Goal: Task Accomplishment & Management: Use online tool/utility

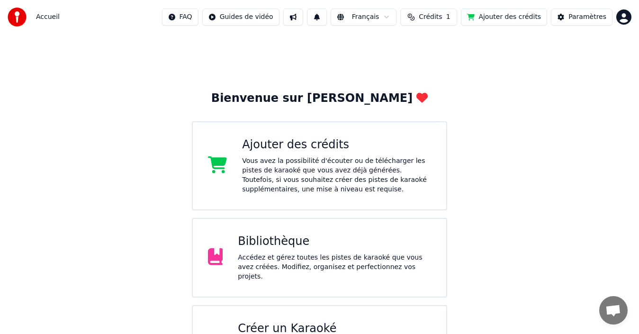
click at [246, 259] on div "Accédez et gérez toutes les pistes de karaoké que vous avez créées. Modifiez, o…" at bounding box center [334, 267] width 193 height 28
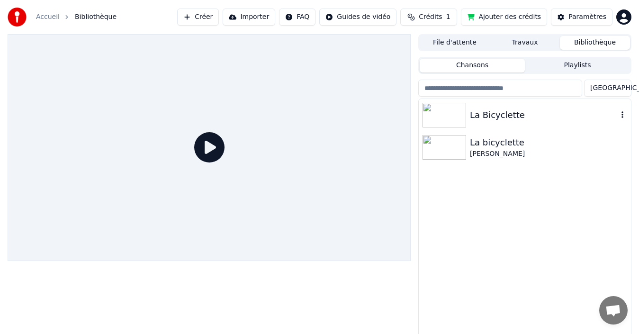
click at [438, 113] on img at bounding box center [445, 115] width 44 height 25
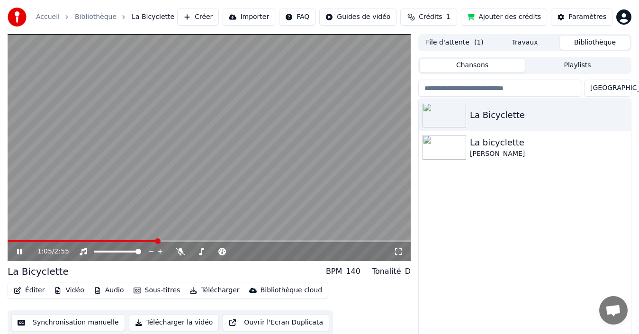
click at [20, 253] on icon at bounding box center [26, 252] width 22 height 8
click at [21, 249] on icon at bounding box center [26, 252] width 22 height 8
click at [21, 250] on icon at bounding box center [19, 252] width 5 height 6
click at [68, 325] on button "Synchronisation manuelle" at bounding box center [68, 322] width 114 height 17
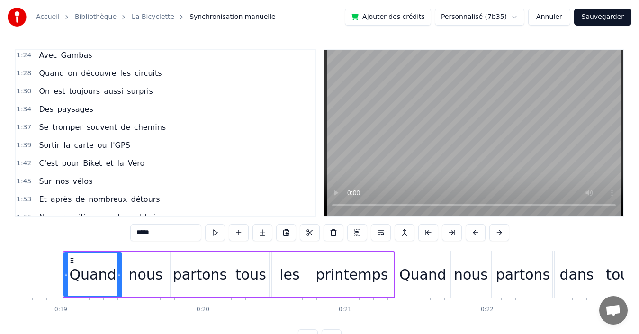
scroll to position [379, 0]
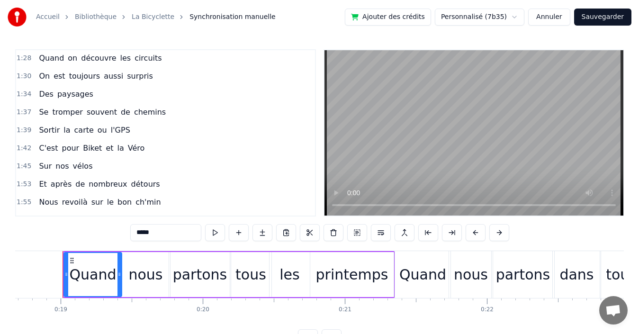
click at [160, 148] on div "1:42 C'est pour Biket et la Véro" at bounding box center [165, 148] width 299 height 18
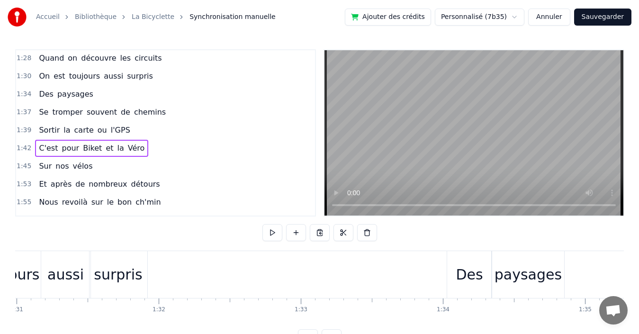
scroll to position [0, 14456]
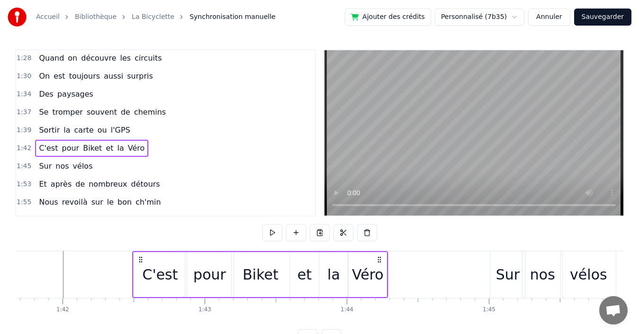
drag, startPoint x: 70, startPoint y: 257, endPoint x: 139, endPoint y: 246, distance: 70.2
click at [139, 246] on div "0:19 Quand nous partons tous les printemps 0:21 Quand nous partons dans toute l…" at bounding box center [319, 197] width 609 height 297
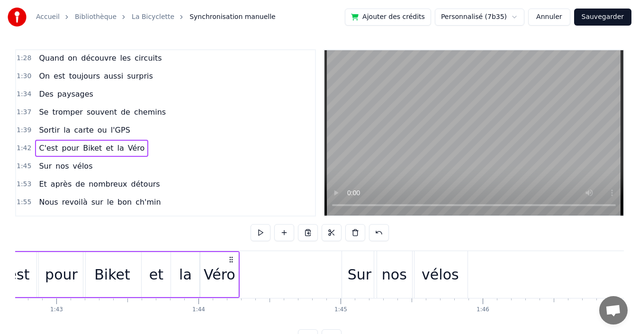
scroll to position [0, 14645]
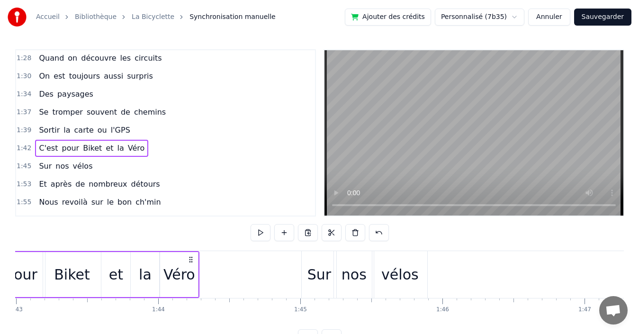
click at [122, 170] on div "1:45 Sur nos vélos" at bounding box center [165, 166] width 299 height 18
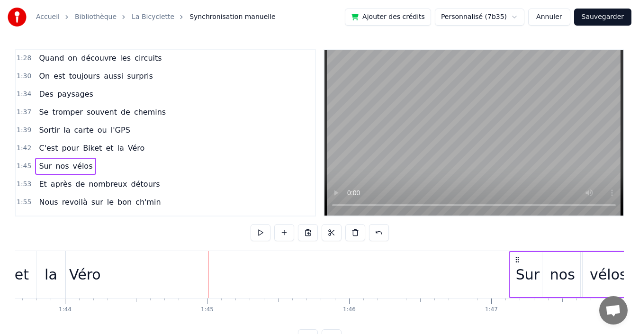
scroll to position [0, 14741]
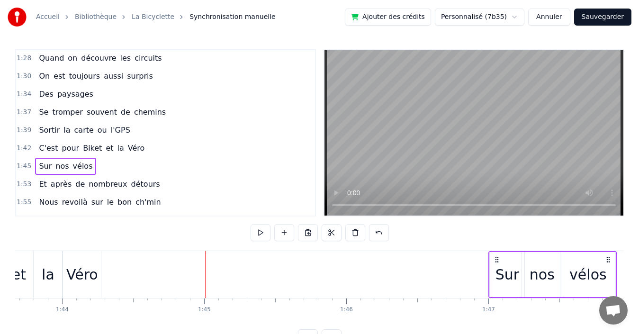
drag, startPoint x: 310, startPoint y: 259, endPoint x: 497, endPoint y: 251, distance: 187.4
click at [497, 251] on div "Sur nos vélos" at bounding box center [553, 274] width 128 height 47
click at [165, 112] on div "1:37 Se tromper souvent de chemins" at bounding box center [165, 112] width 299 height 18
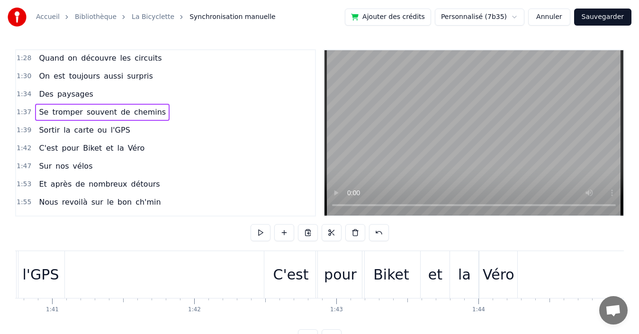
scroll to position [0, 14045]
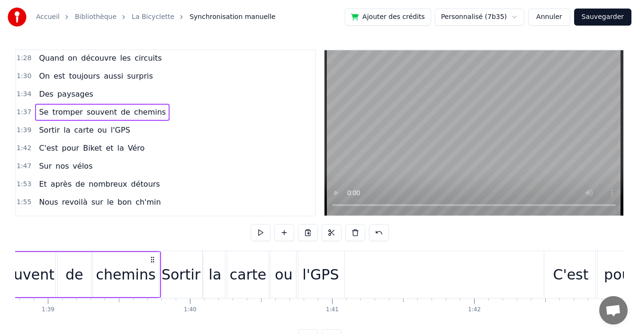
click at [150, 147] on div "1:42 C'est pour Biket et la Véro" at bounding box center [165, 148] width 299 height 18
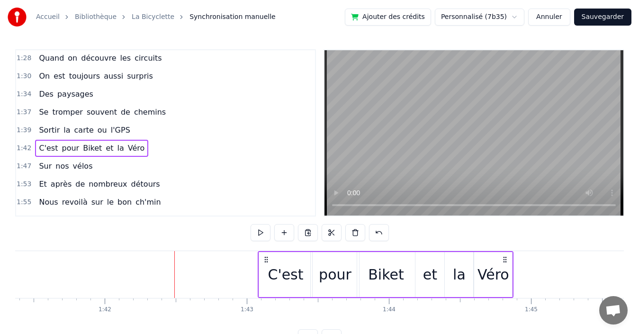
scroll to position [0, 14414]
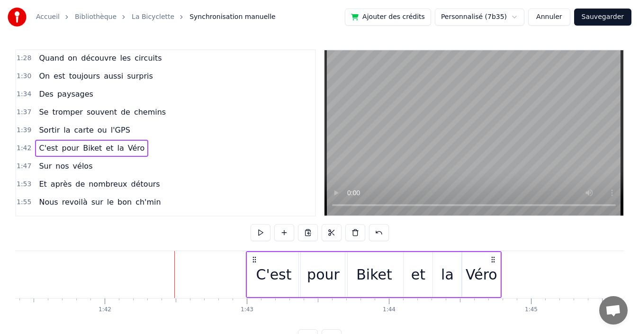
drag, startPoint x: 450, startPoint y: 257, endPoint x: 492, endPoint y: 255, distance: 42.3
click at [492, 255] on div "C'est pour Biket et la Véro" at bounding box center [374, 274] width 256 height 47
click at [162, 110] on div "1:37 Se tromper souvent de chemins" at bounding box center [165, 112] width 299 height 18
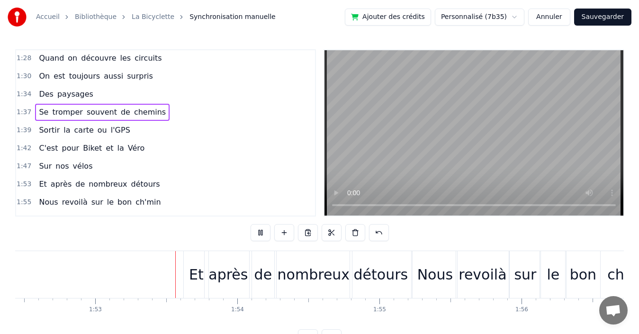
scroll to position [0, 16016]
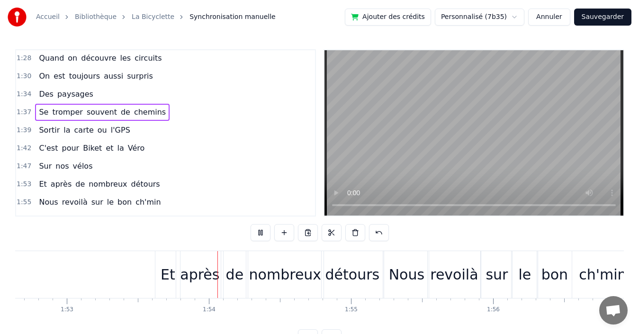
click at [158, 184] on div "1:53 Et après de nombreux détours" at bounding box center [165, 184] width 299 height 18
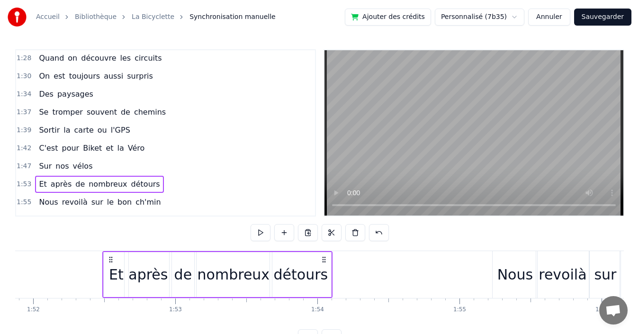
scroll to position [0, 15899]
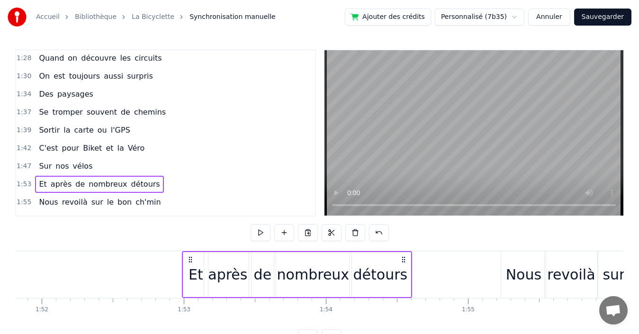
drag, startPoint x: 163, startPoint y: 259, endPoint x: 190, endPoint y: 270, distance: 29.3
click at [190, 270] on div "Et après de nombreux détours" at bounding box center [297, 274] width 230 height 47
click at [173, 202] on div "1:55 Nous revoilà sur le bon ch'min" at bounding box center [165, 202] width 299 height 18
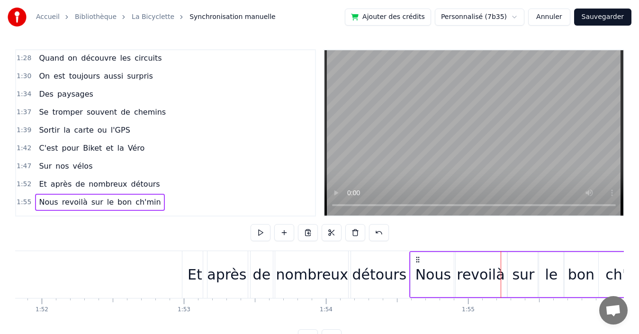
drag, startPoint x: 510, startPoint y: 257, endPoint x: 419, endPoint y: 262, distance: 91.6
click at [419, 262] on icon at bounding box center [418, 260] width 8 height 8
click at [162, 113] on div "1:37 Se tromper souvent de chemins" at bounding box center [165, 112] width 299 height 18
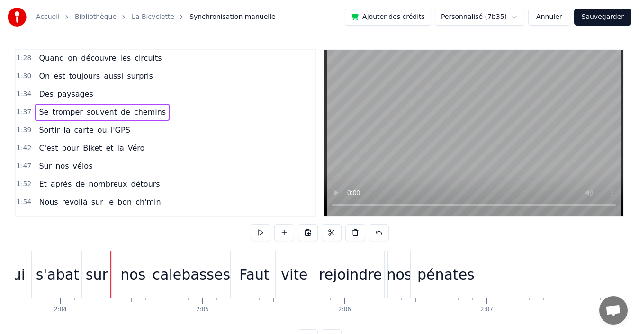
scroll to position [0, 17589]
click at [129, 168] on div "1:47 Sur nos vélos" at bounding box center [165, 166] width 299 height 18
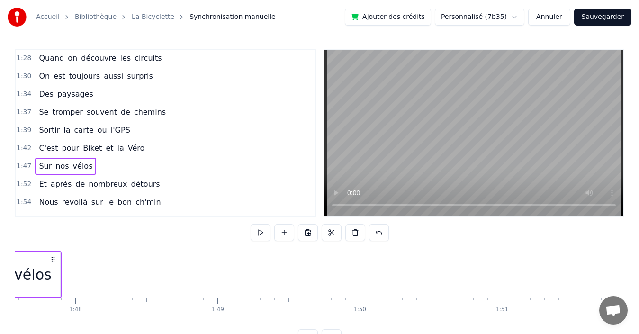
scroll to position [0, 15167]
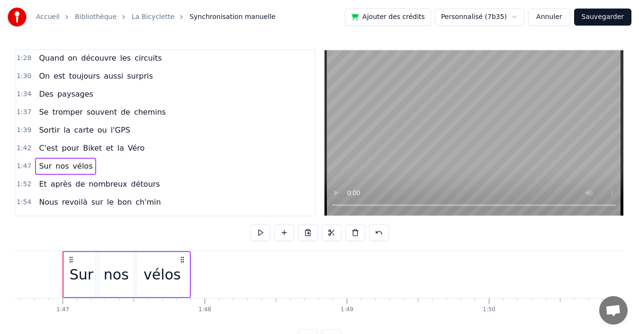
click at [177, 187] on div "1:52 Et après de nombreux détours" at bounding box center [165, 184] width 299 height 18
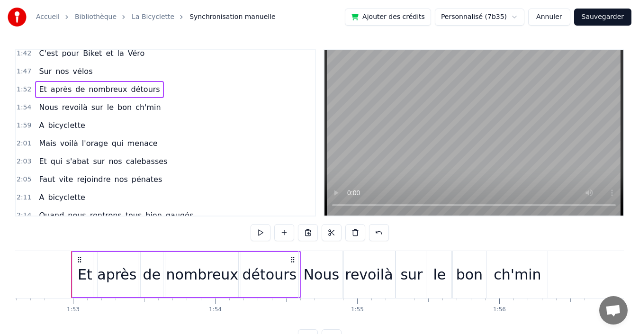
scroll to position [0, 16019]
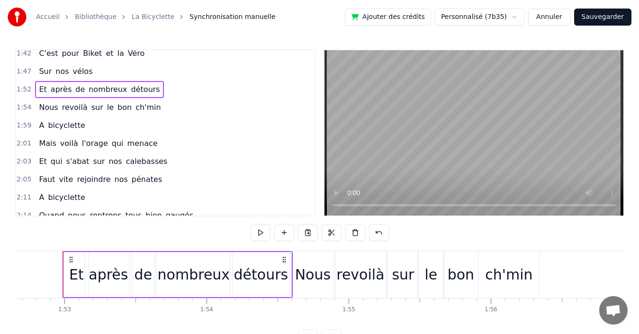
click at [178, 127] on div "1:59 A bicyclette" at bounding box center [165, 126] width 299 height 18
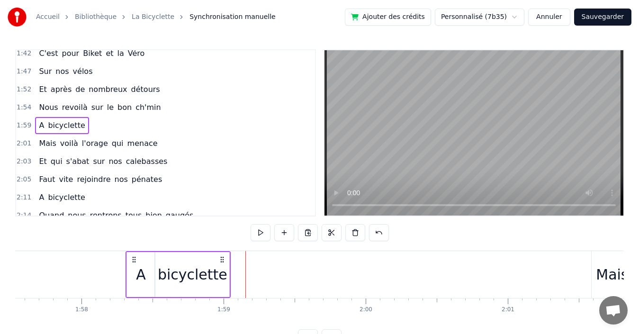
scroll to position [0, 16710]
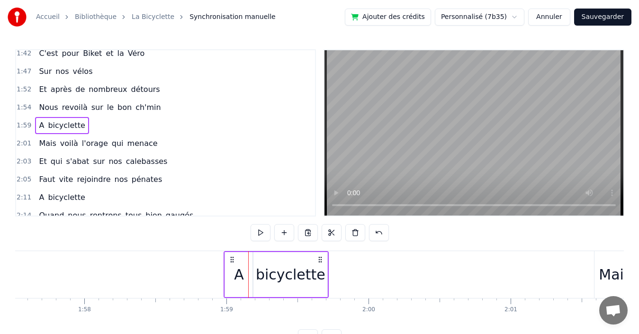
drag, startPoint x: 73, startPoint y: 258, endPoint x: 234, endPoint y: 261, distance: 161.2
click at [234, 261] on icon at bounding box center [232, 260] width 8 height 8
click at [188, 143] on div "2:01 Mais voilà l'orage qui menace" at bounding box center [165, 144] width 299 height 18
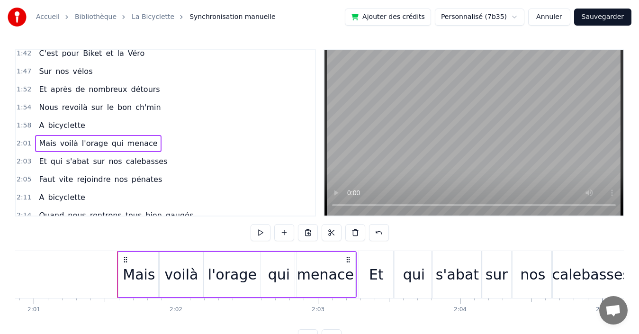
scroll to position [0, 17242]
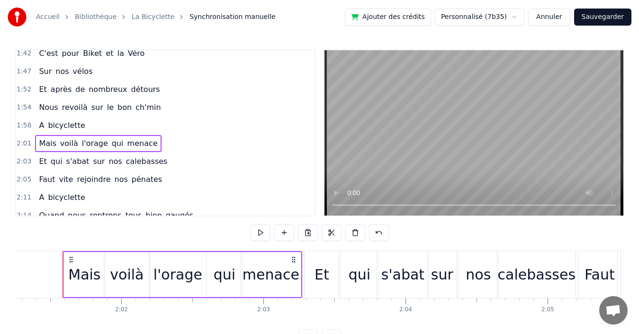
click at [158, 91] on div "1:52 Et après de nombreux détours" at bounding box center [165, 90] width 299 height 18
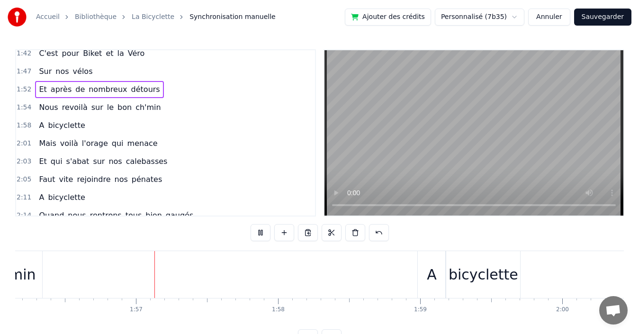
scroll to position [0, 16542]
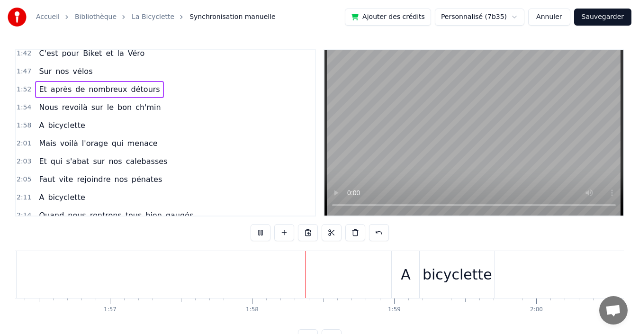
click at [153, 74] on div "1:47 Sur nos vélos" at bounding box center [165, 72] width 299 height 18
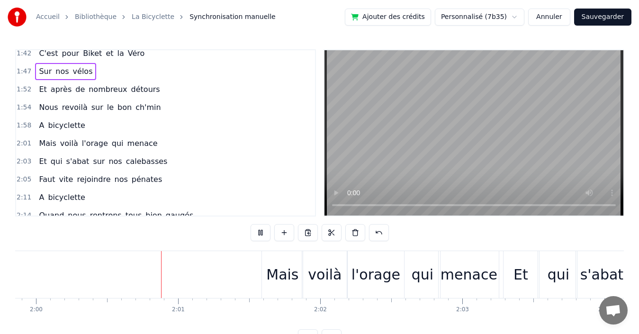
scroll to position [0, 17070]
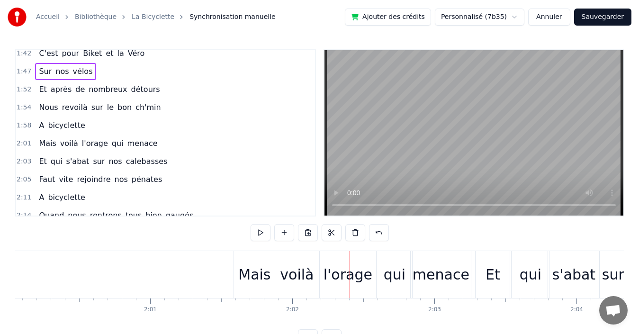
click at [128, 75] on div "1:47 Sur nos vélos" at bounding box center [165, 72] width 299 height 18
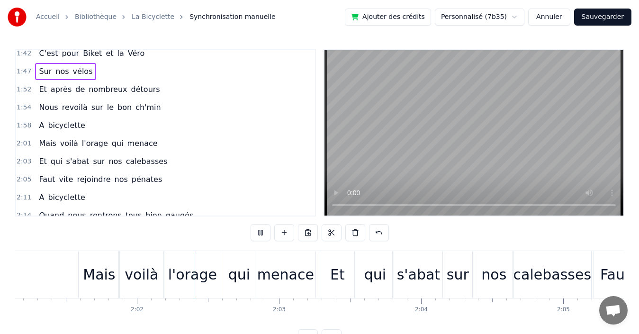
scroll to position [0, 17279]
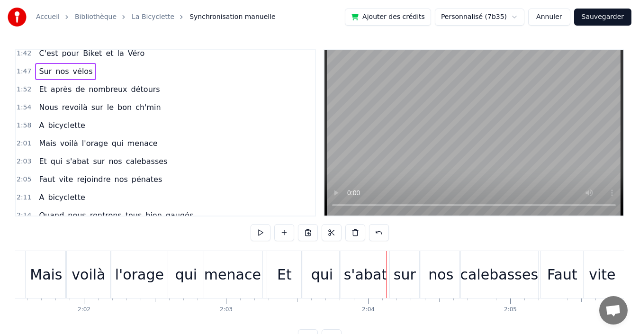
click at [156, 109] on div "1:54 Nous revoilà sur le bon ch'min" at bounding box center [165, 108] width 299 height 18
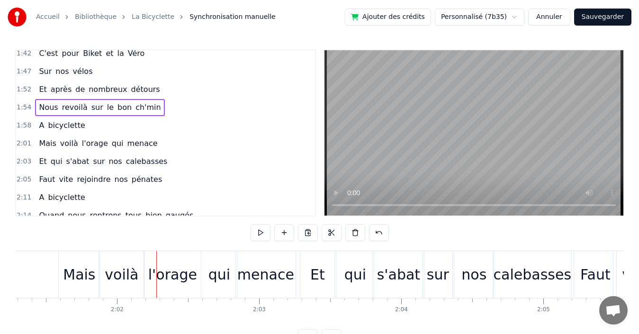
scroll to position [0, 17786]
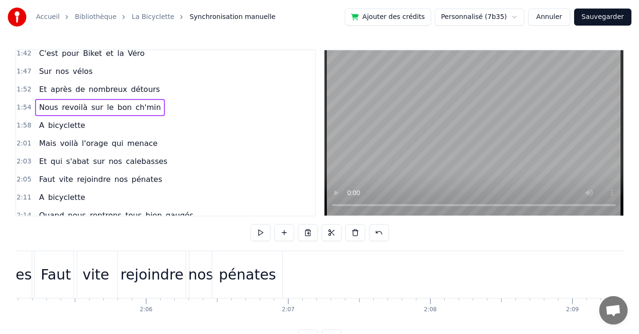
click at [158, 183] on div "2:05 Faut vite rejoindre nos pénates" at bounding box center [165, 180] width 299 height 18
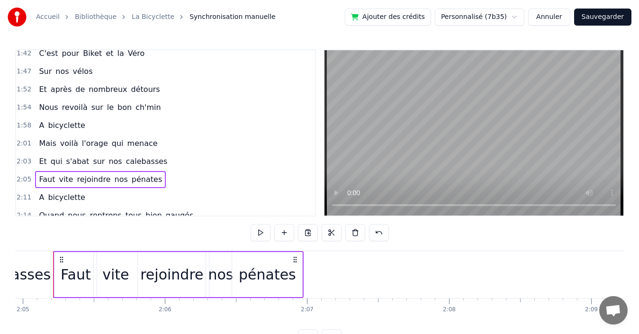
scroll to position [0, 17757]
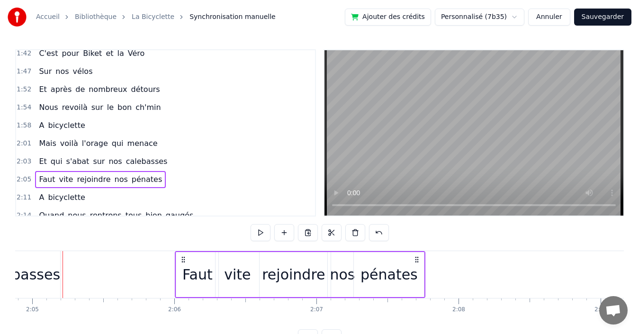
drag, startPoint x: 71, startPoint y: 258, endPoint x: 183, endPoint y: 257, distance: 112.3
click at [183, 257] on icon at bounding box center [184, 260] width 8 height 8
click at [161, 161] on div "2:03 Et qui s'abat sur nos calebasses" at bounding box center [165, 162] width 299 height 18
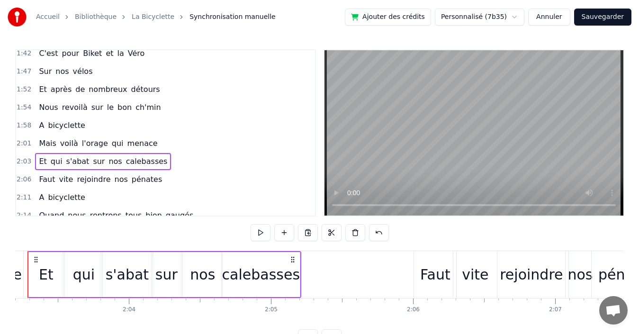
scroll to position [0, 17483]
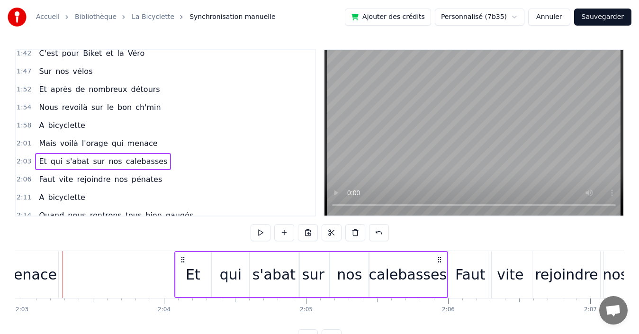
drag, startPoint x: 328, startPoint y: 258, endPoint x: 439, endPoint y: 262, distance: 111.9
click at [439, 262] on icon at bounding box center [440, 260] width 8 height 8
click at [201, 141] on div "2:01 Mais voilà l'orage qui menace" at bounding box center [165, 144] width 299 height 18
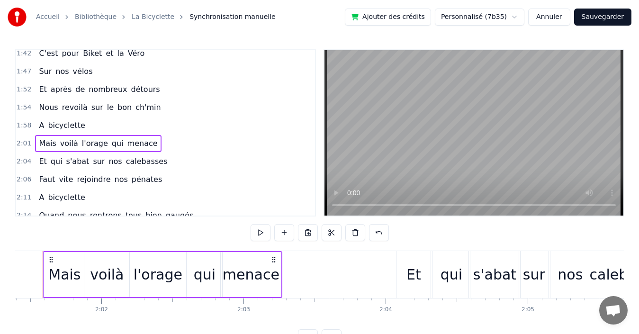
scroll to position [0, 17242]
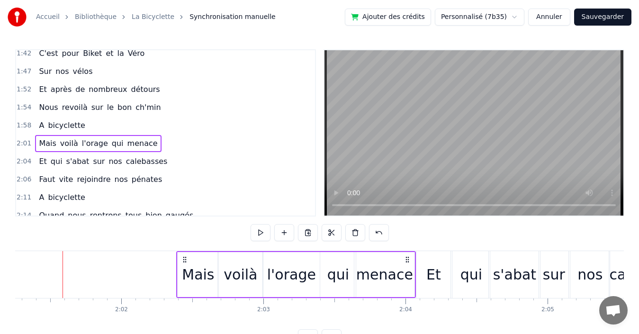
drag, startPoint x: 291, startPoint y: 259, endPoint x: 405, endPoint y: 263, distance: 113.8
click at [405, 263] on icon at bounding box center [408, 260] width 8 height 8
click at [184, 106] on div "1:54 Nous revoilà sur le bon ch'min" at bounding box center [165, 108] width 299 height 18
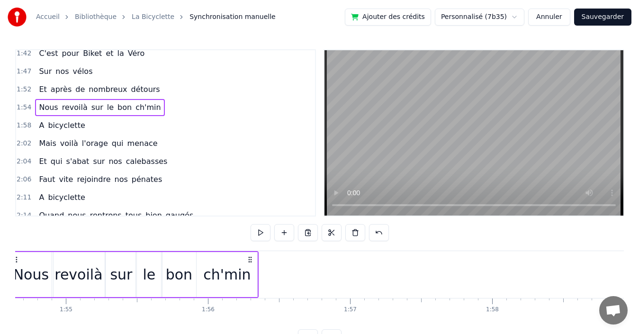
click at [182, 87] on div "1:52 Et après de nombreux détours" at bounding box center [165, 90] width 299 height 18
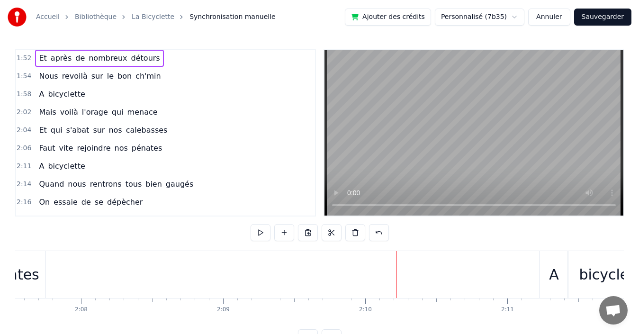
scroll to position [521, 0]
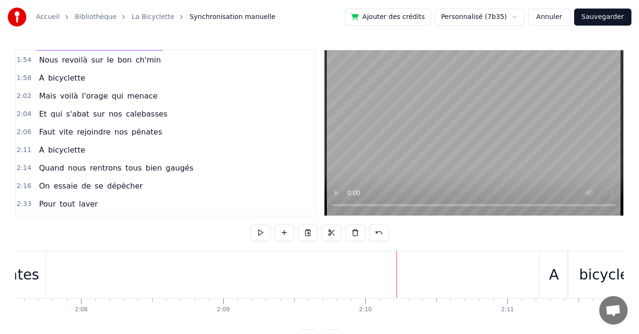
click at [191, 146] on div "2:11 A bicyclette" at bounding box center [165, 150] width 299 height 18
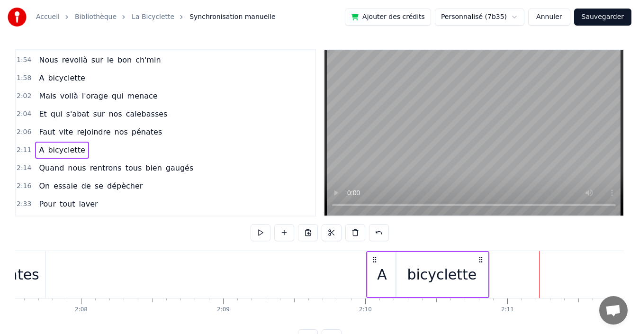
drag, startPoint x: 547, startPoint y: 259, endPoint x: 374, endPoint y: 262, distance: 173.0
click at [374, 262] on icon at bounding box center [375, 260] width 8 height 8
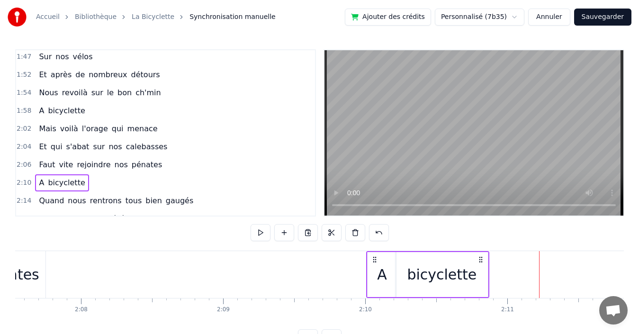
scroll to position [474, 0]
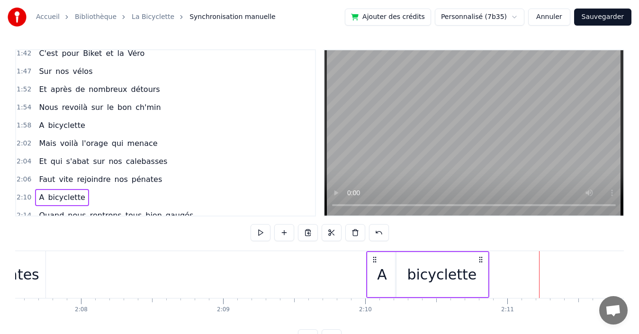
click at [183, 74] on div "1:47 Sur nos vélos" at bounding box center [165, 72] width 299 height 18
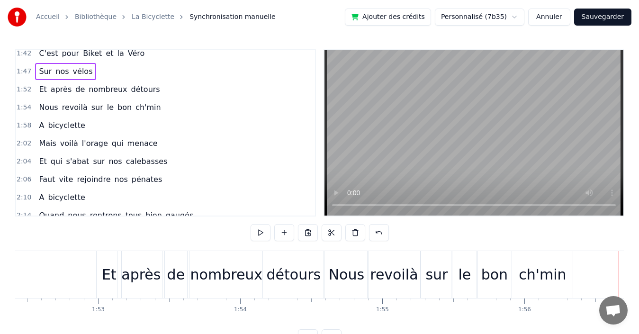
scroll to position [0, 15865]
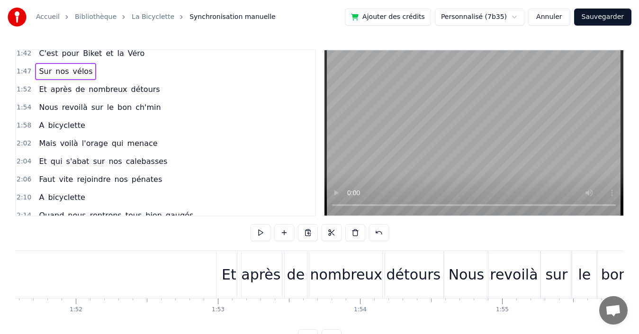
click at [229, 262] on div "Et" at bounding box center [229, 274] width 25 height 47
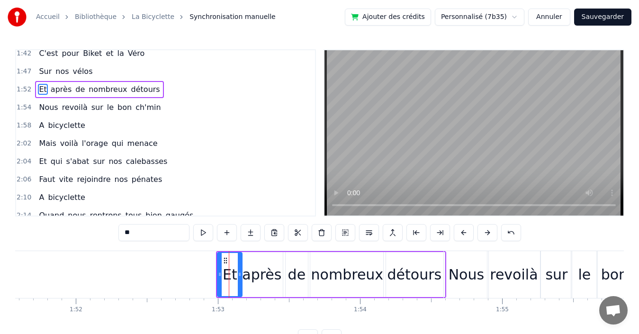
scroll to position [430, 0]
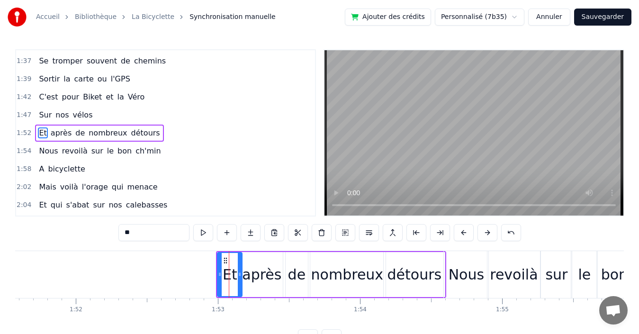
click at [255, 264] on div "après" at bounding box center [261, 274] width 39 height 21
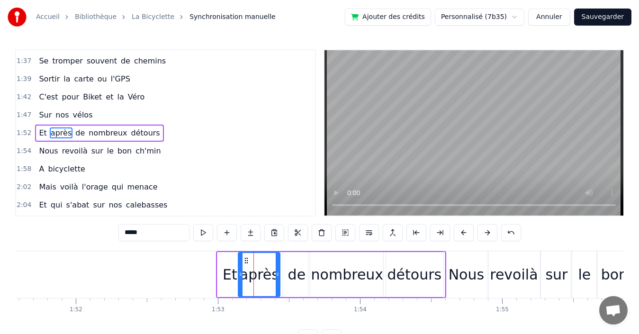
drag, startPoint x: 284, startPoint y: 263, endPoint x: 279, endPoint y: 263, distance: 5.2
click at [279, 263] on div at bounding box center [278, 274] width 4 height 43
click at [238, 258] on div at bounding box center [239, 274] width 4 height 43
click at [289, 257] on div "de" at bounding box center [296, 274] width 27 height 45
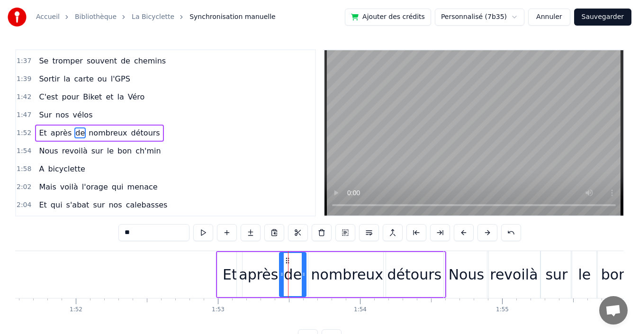
click at [287, 259] on icon at bounding box center [288, 261] width 8 height 8
click at [327, 259] on div "nombreux" at bounding box center [347, 274] width 77 height 45
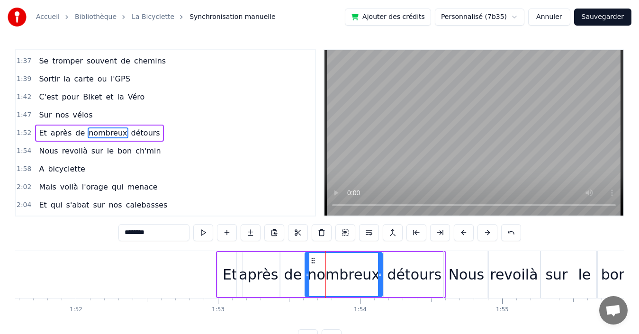
click at [312, 259] on icon at bounding box center [314, 261] width 8 height 8
click at [395, 259] on div "détours" at bounding box center [414, 274] width 61 height 45
type input "*******"
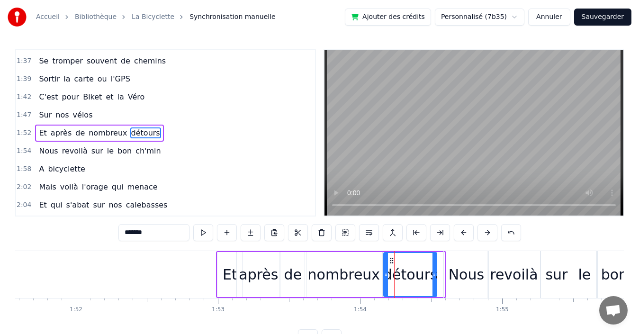
drag, startPoint x: 442, startPoint y: 270, endPoint x: 434, endPoint y: 270, distance: 8.1
click at [434, 270] on div at bounding box center [435, 274] width 4 height 43
click at [172, 149] on div "1:54 Nous revoilà sur le bon ch'min" at bounding box center [165, 151] width 299 height 18
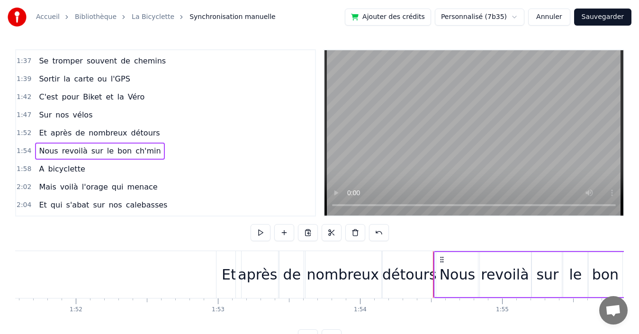
drag, startPoint x: 451, startPoint y: 259, endPoint x: 441, endPoint y: 257, distance: 10.1
click at [441, 257] on icon at bounding box center [442, 260] width 8 height 8
click at [456, 275] on div "Nous" at bounding box center [458, 274] width 36 height 21
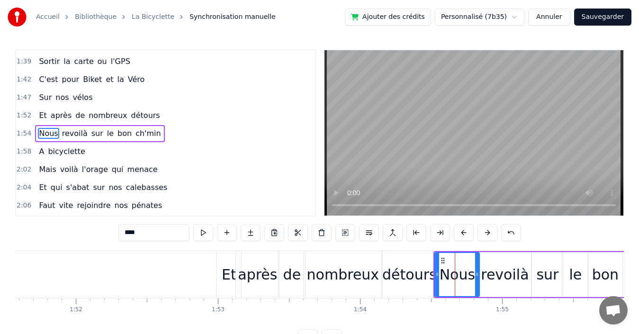
scroll to position [448, 0]
click at [475, 274] on icon at bounding box center [476, 275] width 4 height 8
click at [489, 272] on div "revoilà" at bounding box center [505, 274] width 48 height 21
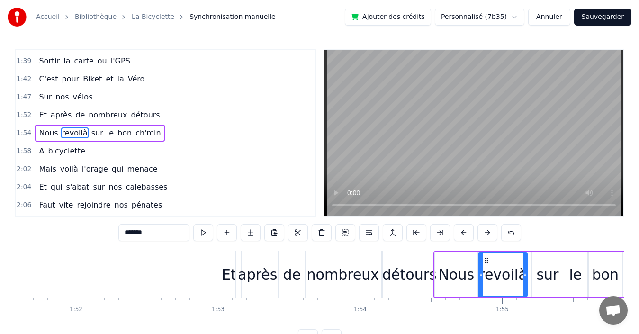
click at [525, 275] on icon at bounding box center [525, 275] width 4 height 8
click at [548, 273] on div "sur" at bounding box center [548, 274] width 22 height 21
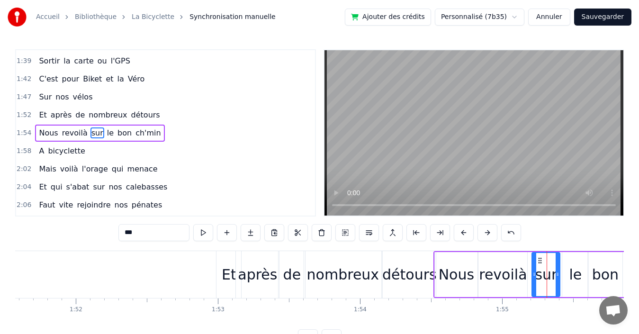
click at [557, 275] on icon at bounding box center [558, 275] width 4 height 8
click at [574, 272] on div "le" at bounding box center [575, 274] width 13 height 21
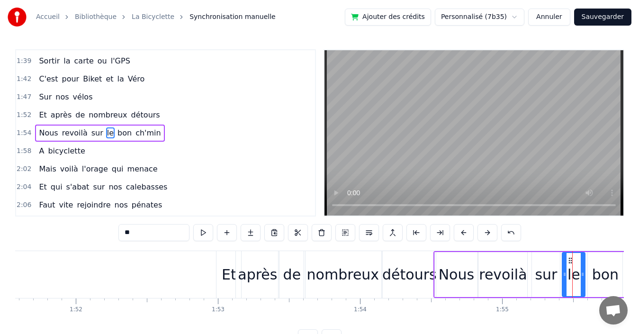
click at [583, 279] on div at bounding box center [583, 274] width 4 height 43
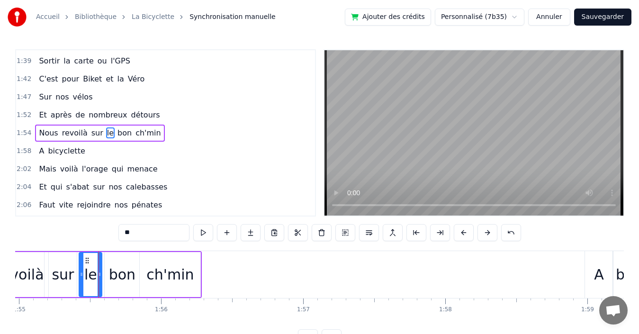
scroll to position [0, 16385]
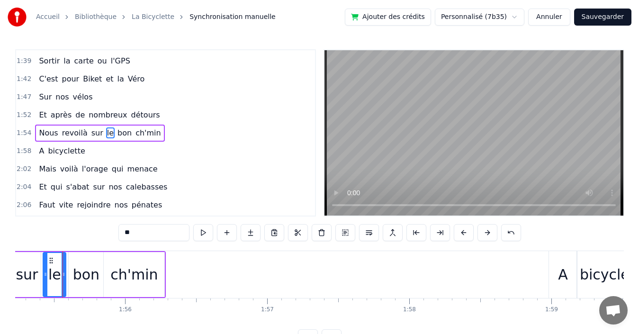
click at [83, 275] on div "bon" at bounding box center [86, 274] width 27 height 21
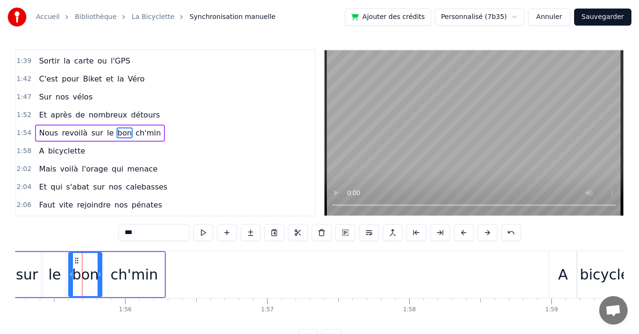
click at [100, 273] on icon at bounding box center [100, 275] width 4 height 8
click at [136, 270] on div "ch'min" at bounding box center [133, 274] width 47 height 21
type input "******"
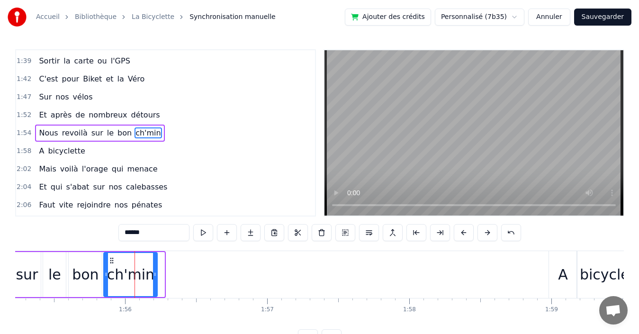
drag, startPoint x: 164, startPoint y: 270, endPoint x: 156, endPoint y: 269, distance: 7.2
click at [156, 269] on div at bounding box center [155, 274] width 4 height 43
click at [164, 94] on div "1:47 Sur nos vélos" at bounding box center [165, 97] width 299 height 18
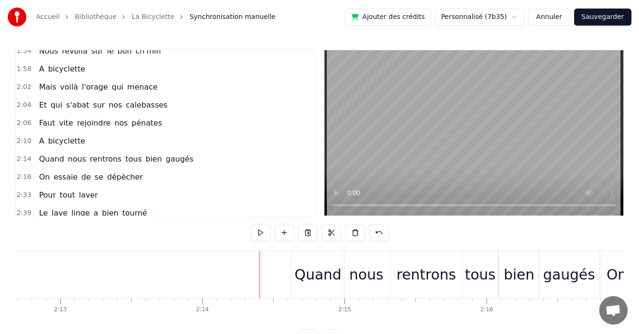
scroll to position [591, 0]
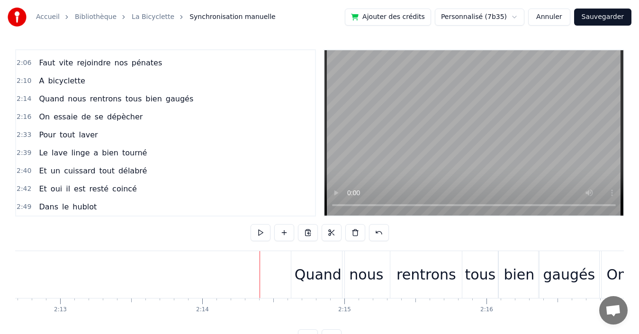
click at [206, 100] on div "2:14 Quand nous rentrons tous bien gaugés" at bounding box center [165, 99] width 299 height 18
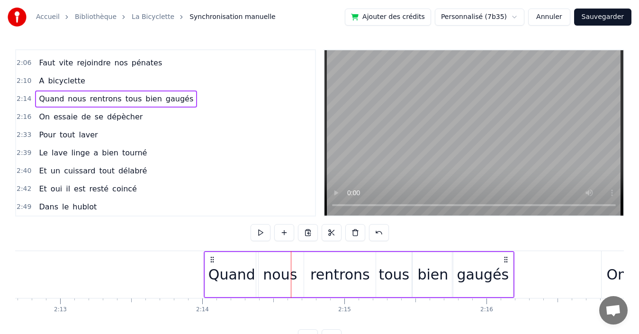
drag, startPoint x: 299, startPoint y: 258, endPoint x: 212, endPoint y: 260, distance: 87.2
click at [212, 260] on icon at bounding box center [213, 260] width 8 height 8
click at [158, 116] on div "2:16 On essaie de se dépècher" at bounding box center [165, 117] width 299 height 18
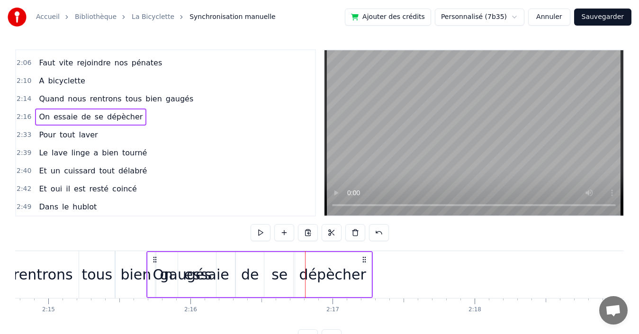
scroll to position [0, 19156]
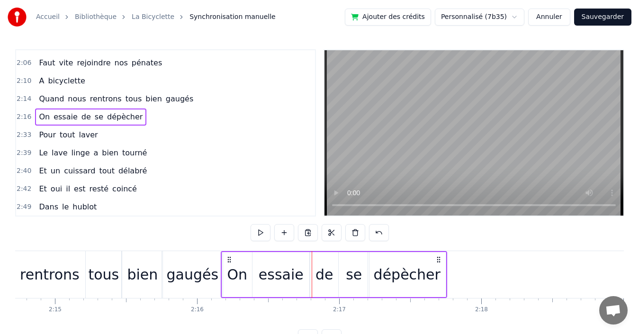
drag, startPoint x: 70, startPoint y: 259, endPoint x: 228, endPoint y: 264, distance: 158.4
click at [228, 264] on div "On essaie de se dépècher" at bounding box center [334, 274] width 227 height 47
click at [189, 79] on div "2:10 A bicyclette" at bounding box center [165, 81] width 299 height 18
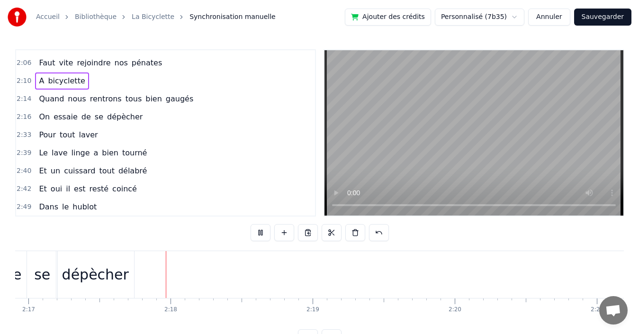
scroll to position [0, 19506]
click at [148, 137] on div "2:33 Pour tout laver" at bounding box center [165, 135] width 299 height 18
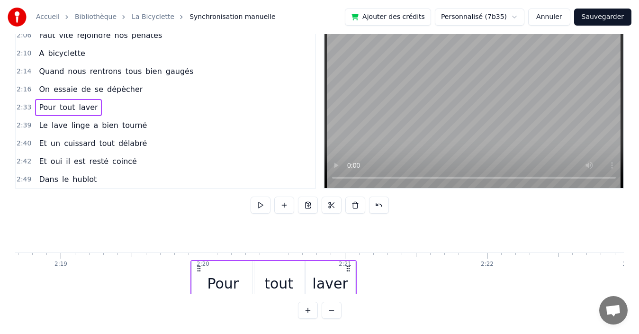
scroll to position [20, 19719]
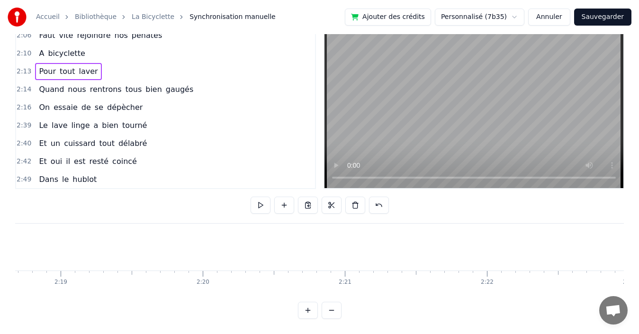
scroll to position [0, 19719]
click at [188, 69] on div "2:13 Pour tout laver" at bounding box center [165, 72] width 299 height 18
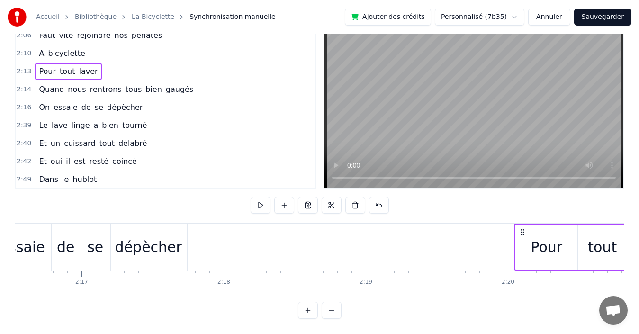
scroll to position [0, 19427]
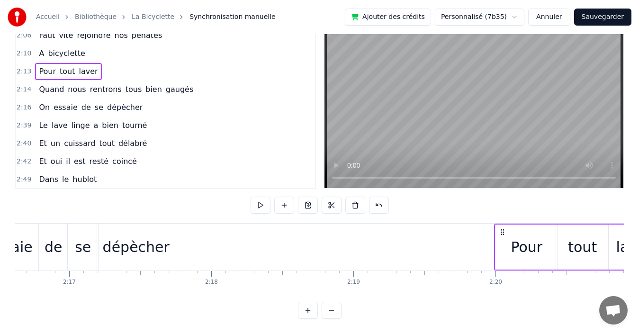
drag, startPoint x: 71, startPoint y: 222, endPoint x: 502, endPoint y: 249, distance: 432.2
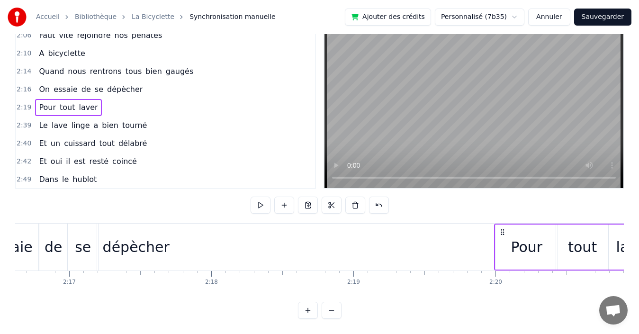
click at [200, 50] on div "2:10 A bicyclette" at bounding box center [165, 54] width 299 height 18
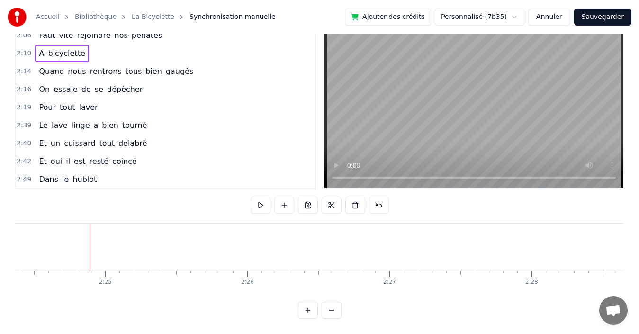
scroll to position [0, 20556]
click at [150, 117] on div "2:39 Le lave linge a bien tourné" at bounding box center [165, 126] width 299 height 18
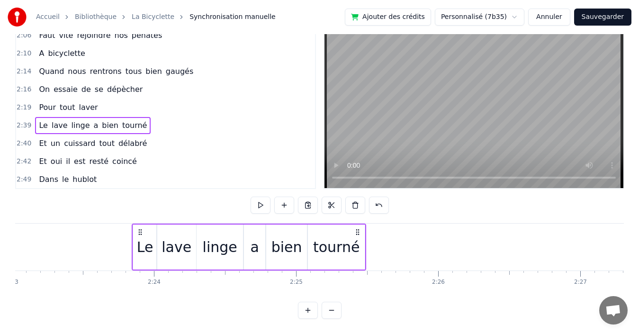
scroll to position [0, 20337]
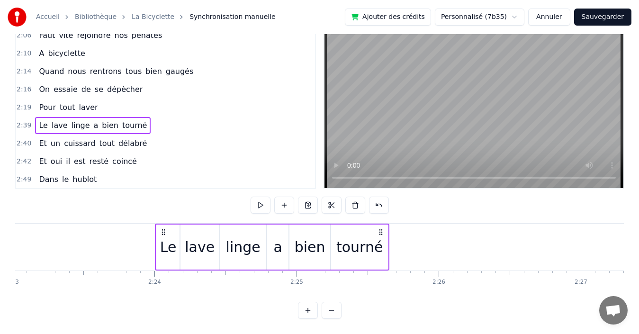
drag, startPoint x: 70, startPoint y: 224, endPoint x: 163, endPoint y: 217, distance: 92.7
click at [163, 224] on div "Le lave linge a bien tourné" at bounding box center [272, 247] width 235 height 47
click at [144, 135] on div "2:40 Et un cuissard tout délabré" at bounding box center [165, 144] width 299 height 18
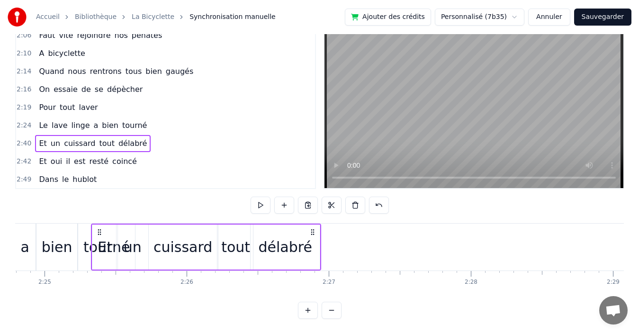
scroll to position [0, 20552]
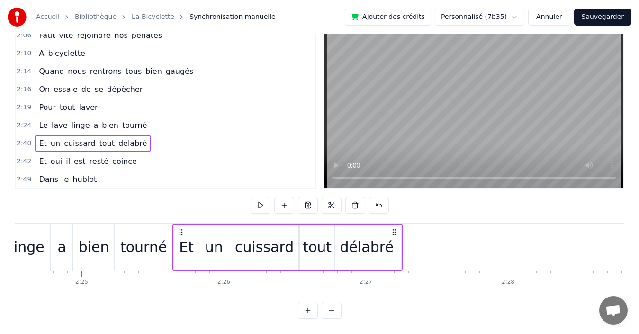
drag, startPoint x: 71, startPoint y: 224, endPoint x: 181, endPoint y: 212, distance: 110.6
click at [181, 212] on div "0:19 Quand nous partons tous les printemps 0:21 Quand nous partons dans toute l…" at bounding box center [319, 170] width 609 height 297
click at [145, 99] on div "2:19 Pour tout laver" at bounding box center [165, 108] width 299 height 18
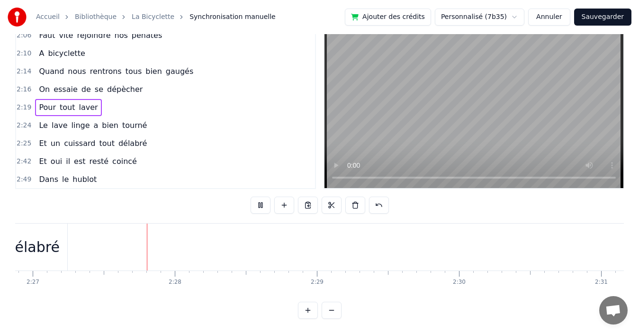
scroll to position [0, 20913]
click at [128, 157] on div "2:42 Et oui il est resté coincé" at bounding box center [165, 162] width 299 height 18
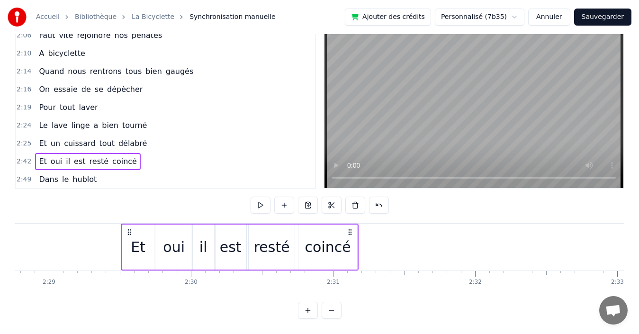
scroll to position [0, 21135]
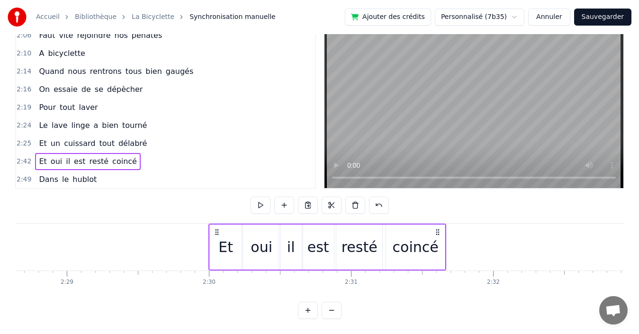
drag, startPoint x: 71, startPoint y: 223, endPoint x: 217, endPoint y: 207, distance: 146.9
click at [217, 207] on div "0:19 Quand nous partons tous les printemps 0:21 Quand nous partons dans toute l…" at bounding box center [319, 170] width 609 height 297
click at [128, 171] on div "2:49 Dans le hublot" at bounding box center [165, 180] width 299 height 18
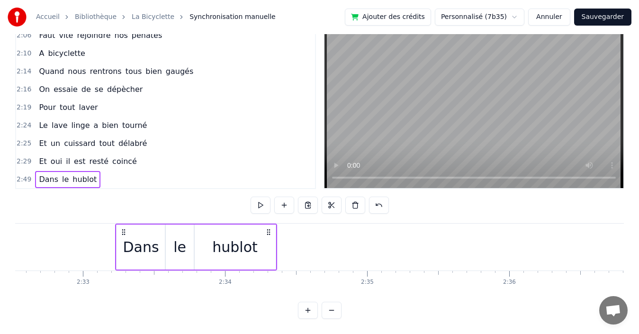
scroll to position [0, 21684]
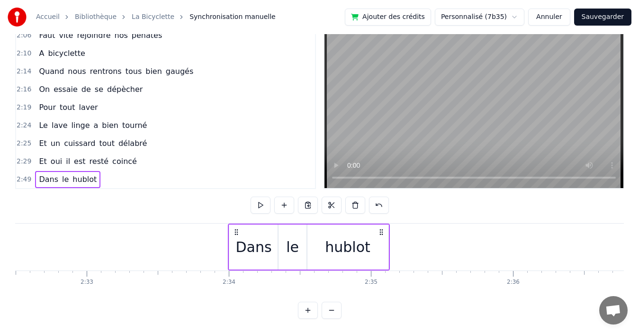
drag, startPoint x: 71, startPoint y: 224, endPoint x: 237, endPoint y: 203, distance: 166.7
click at [237, 203] on div "0:19 Quand nous partons tous les printemps 0:21 Quand nous partons dans toute l…" at bounding box center [319, 170] width 609 height 297
click at [207, 63] on div "2:14 Quand nous rentrons tous bien gaugés" at bounding box center [165, 72] width 299 height 18
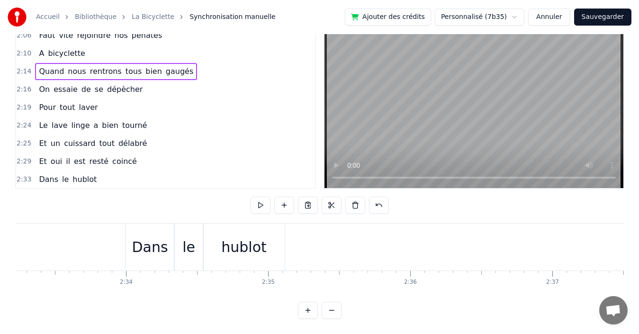
scroll to position [591, 0]
click at [162, 170] on div "2:33 Dans le hublot" at bounding box center [165, 179] width 299 height 18
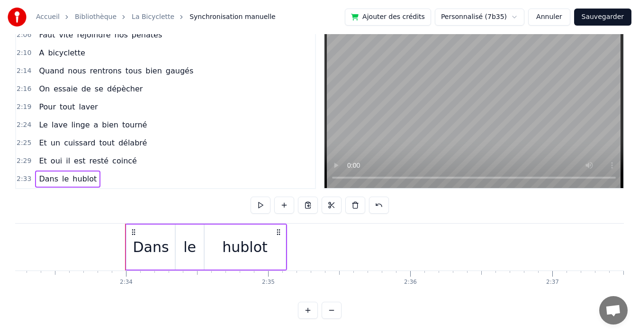
click at [171, 117] on div "2:24 Le lave linge a bien tourné" at bounding box center [165, 125] width 299 height 18
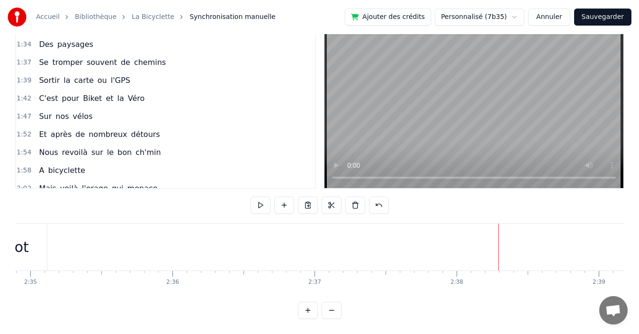
scroll to position [449, 0]
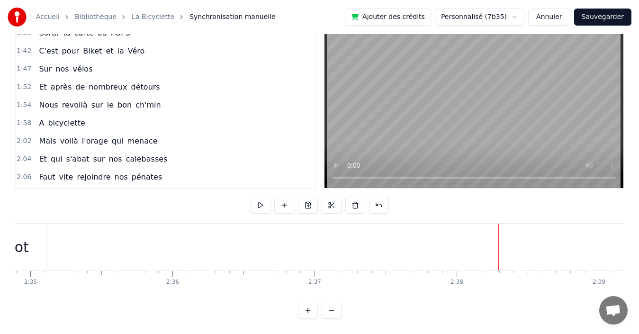
click at [197, 169] on div "2:06 Faut vite rejoindre nos pénates" at bounding box center [165, 177] width 299 height 18
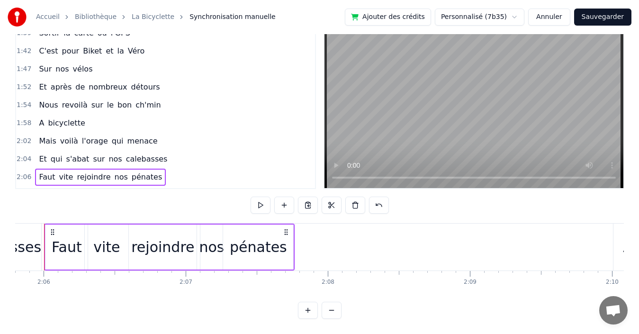
scroll to position [0, 17870]
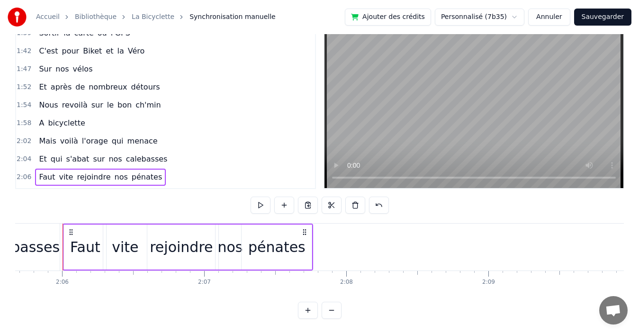
click at [593, 13] on button "Sauvegarder" at bounding box center [602, 17] width 57 height 17
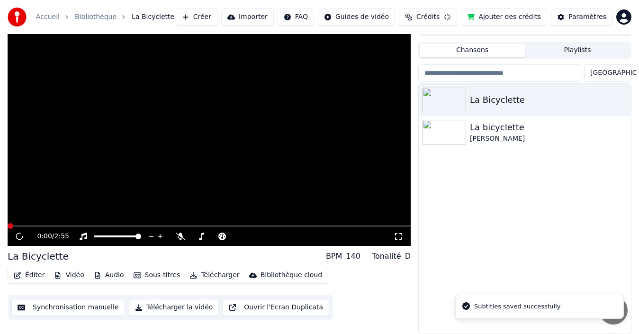
scroll to position [15, 0]
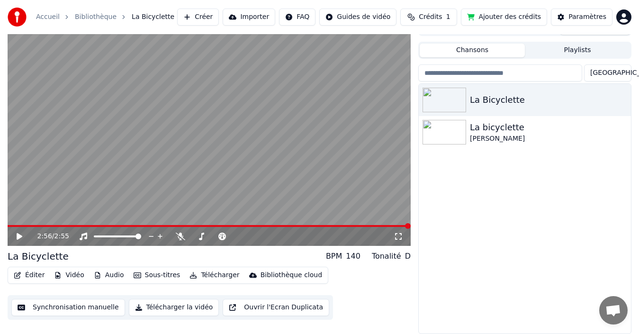
click at [241, 224] on video at bounding box center [209, 132] width 403 height 227
click at [241, 226] on span at bounding box center [209, 226] width 403 height 2
click at [294, 227] on span at bounding box center [151, 226] width 287 height 2
click at [16, 235] on icon at bounding box center [26, 237] width 22 height 8
click at [443, 132] on img at bounding box center [445, 132] width 44 height 25
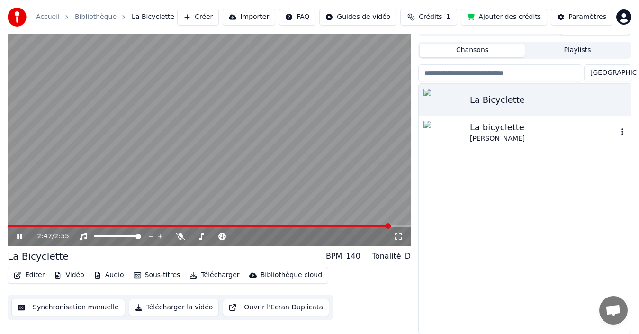
scroll to position [20, 0]
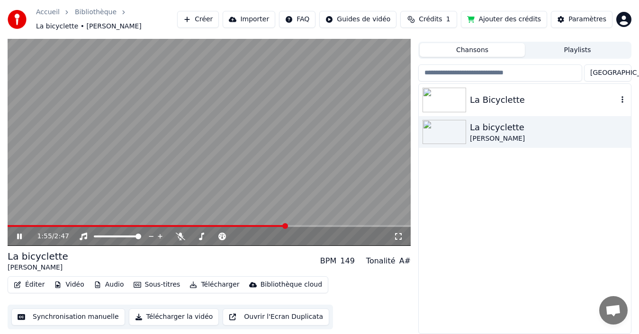
click at [439, 92] on img at bounding box center [445, 100] width 44 height 25
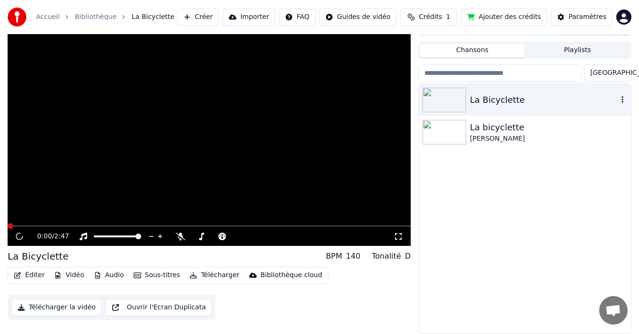
scroll to position [15, 0]
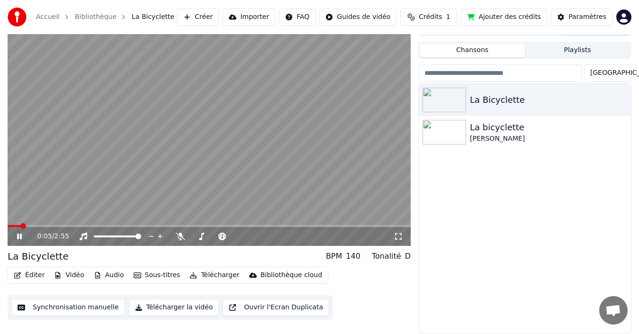
click at [19, 236] on icon at bounding box center [19, 237] width 5 height 6
click at [209, 17] on button "Créer" at bounding box center [198, 17] width 42 height 17
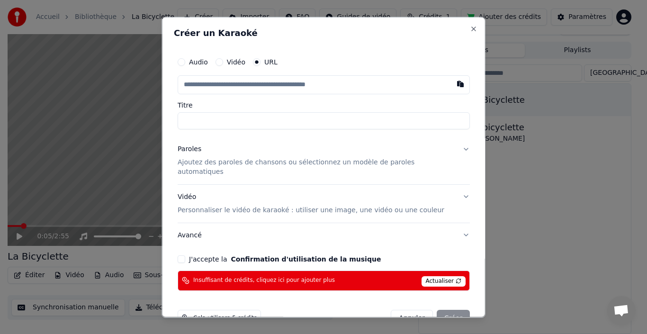
click at [400, 310] on button "Annuler" at bounding box center [412, 318] width 42 height 17
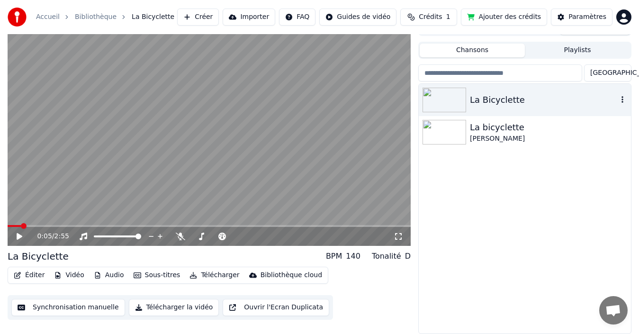
click at [621, 97] on icon "button" at bounding box center [622, 100] width 9 height 8
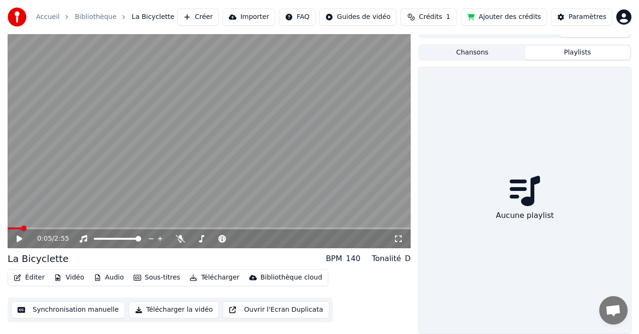
click at [574, 49] on button "Playlists" at bounding box center [577, 53] width 105 height 14
click at [472, 52] on button "Chansons" at bounding box center [472, 53] width 105 height 14
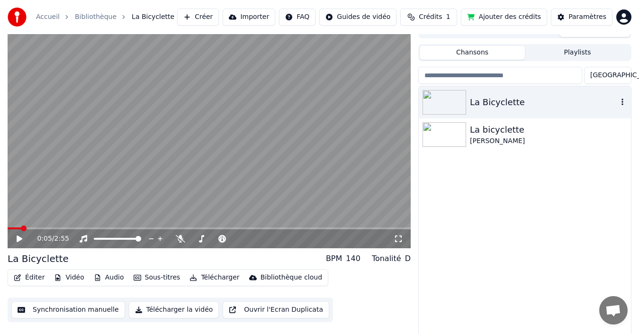
click at [622, 101] on icon "button" at bounding box center [622, 102] width 9 height 8
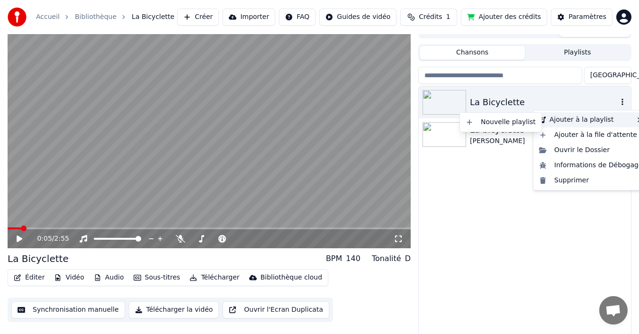
click at [588, 119] on div "Ajouter à la playlist" at bounding box center [591, 119] width 111 height 15
click at [504, 120] on div "Nouvelle playlist" at bounding box center [501, 122] width 78 height 15
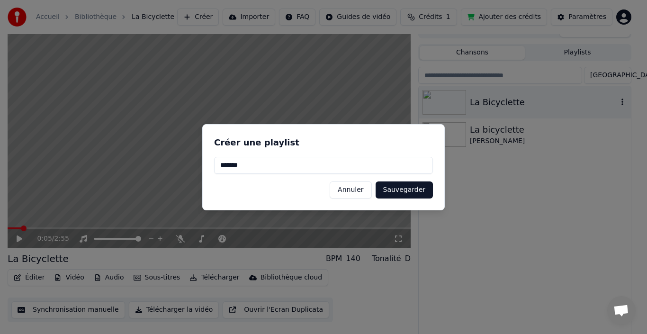
type input "*******"
click at [410, 191] on button "Sauvegarder" at bounding box center [404, 190] width 57 height 17
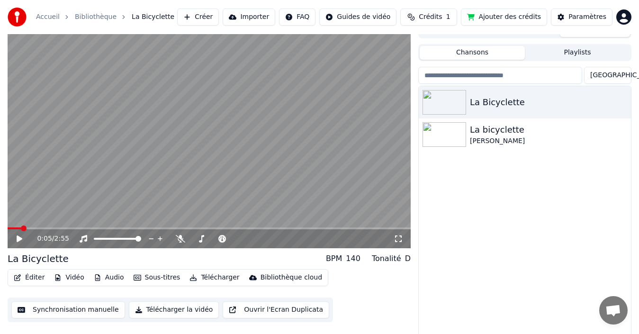
click at [273, 312] on button "Ouvrir l'Ecran Duplicata" at bounding box center [276, 309] width 107 height 17
click at [18, 239] on icon at bounding box center [19, 239] width 5 height 6
click at [439, 134] on img at bounding box center [445, 134] width 44 height 25
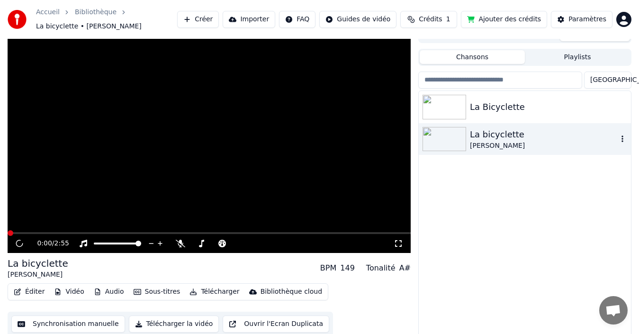
scroll to position [18, 0]
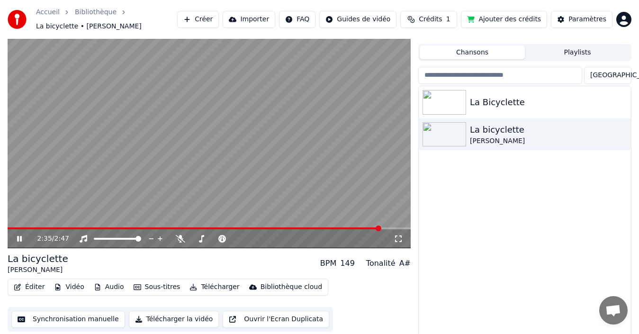
click at [381, 226] on span at bounding box center [379, 229] width 6 height 6
drag, startPoint x: 379, startPoint y: 227, endPoint x: 330, endPoint y: 227, distance: 49.3
click at [330, 227] on video at bounding box center [209, 134] width 403 height 227
click at [272, 227] on span at bounding box center [272, 229] width 6 height 6
click at [313, 227] on span at bounding box center [310, 229] width 6 height 6
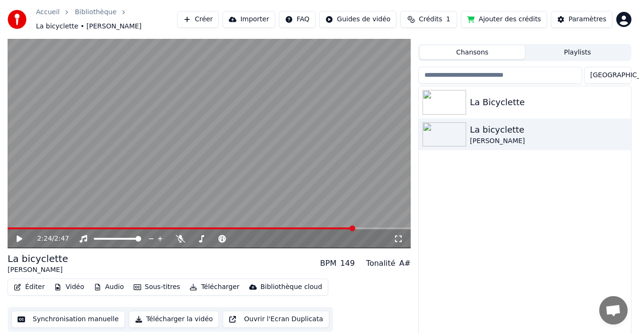
click at [355, 226] on span at bounding box center [353, 229] width 6 height 6
click at [389, 227] on span at bounding box center [386, 229] width 6 height 6
click at [18, 240] on icon at bounding box center [20, 239] width 6 height 7
click at [19, 240] on icon at bounding box center [19, 239] width 5 height 6
click at [447, 99] on img at bounding box center [445, 102] width 44 height 25
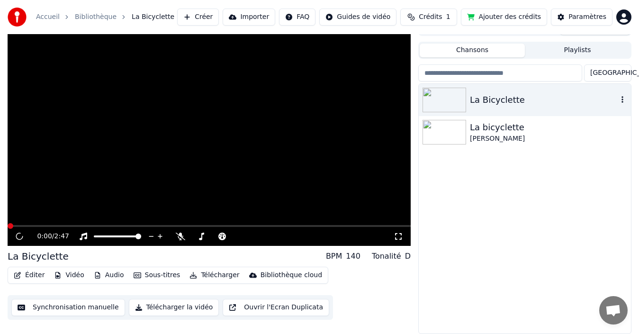
scroll to position [13, 0]
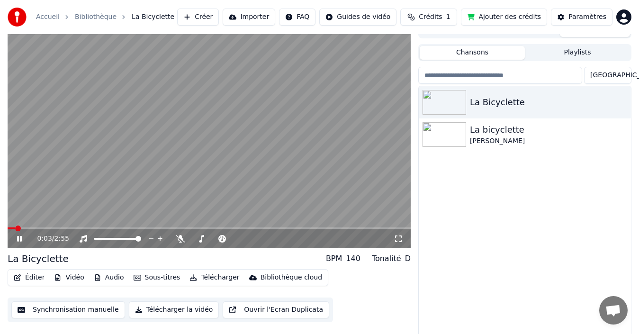
drag, startPoint x: 15, startPoint y: 225, endPoint x: 145, endPoint y: 222, distance: 129.9
click at [187, 228] on div "0:03 / 2:55" at bounding box center [209, 134] width 403 height 227
click at [181, 226] on span at bounding box center [180, 229] width 6 height 6
click at [20, 238] on icon at bounding box center [20, 239] width 6 height 7
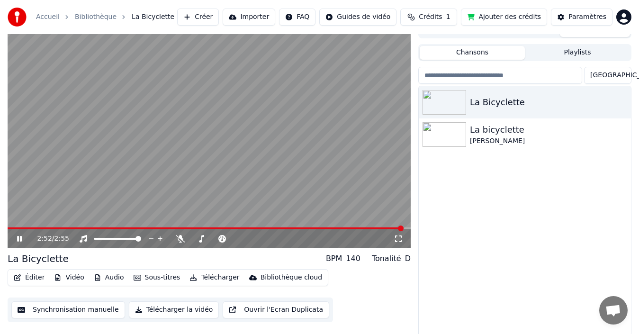
click at [271, 228] on span at bounding box center [206, 229] width 396 height 2
click at [297, 226] on span at bounding box center [295, 229] width 6 height 6
click at [305, 226] on span at bounding box center [304, 229] width 6 height 6
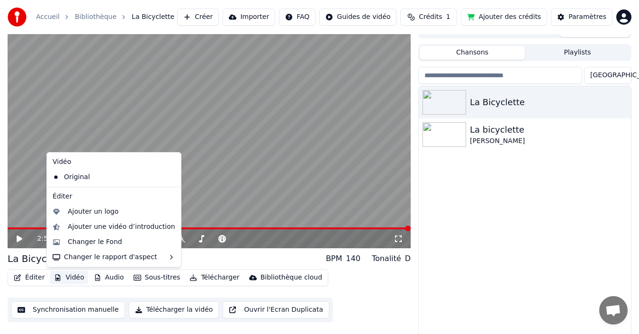
click at [71, 277] on button "Vidéo" at bounding box center [68, 277] width 37 height 13
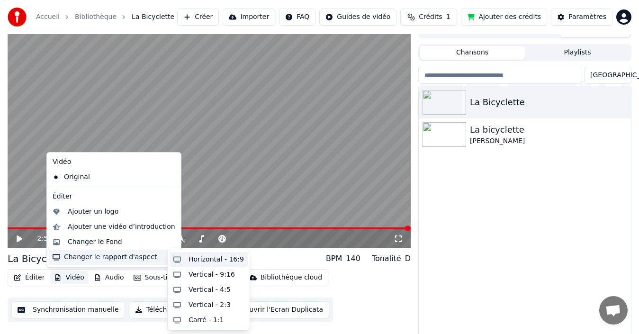
click at [208, 261] on div "Horizontal - 16:9" at bounding box center [216, 259] width 55 height 9
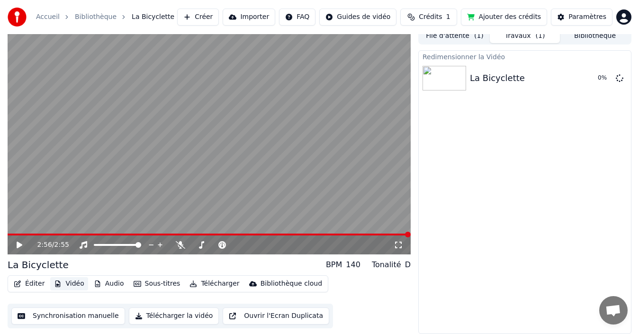
scroll to position [7, 0]
click at [20, 244] on icon at bounding box center [20, 245] width 6 height 7
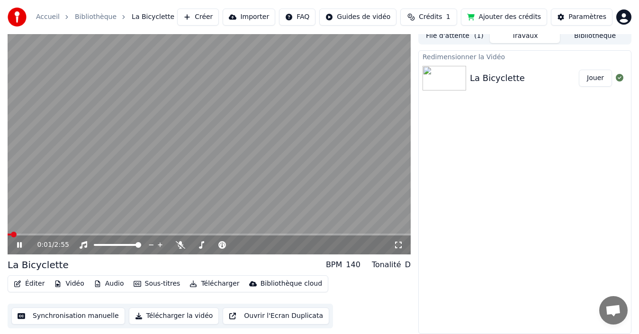
click at [400, 243] on icon at bounding box center [398, 245] width 9 height 8
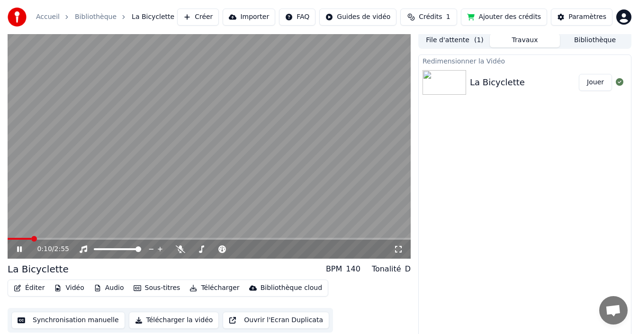
click at [280, 324] on button "Ouvrir l'Ecran Duplicata" at bounding box center [276, 320] width 107 height 17
click at [17, 246] on icon at bounding box center [26, 250] width 22 height 8
click at [150, 289] on button "Sous-titres" at bounding box center [157, 288] width 55 height 13
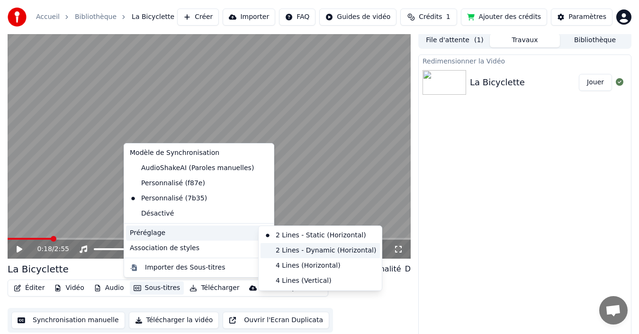
click at [283, 249] on div "2 Lines - Dynamic (Horizontal)" at bounding box center [320, 250] width 119 height 15
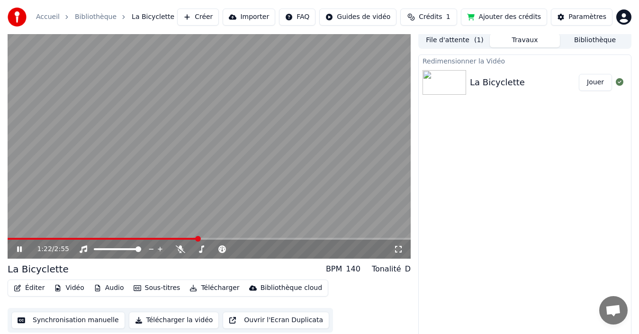
click at [19, 249] on icon at bounding box center [19, 249] width 5 height 6
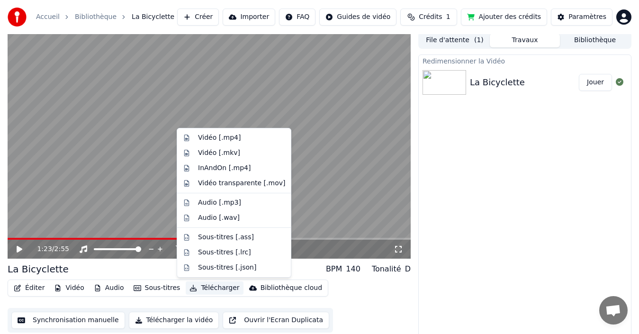
click at [206, 291] on button "Télécharger" at bounding box center [214, 288] width 57 height 13
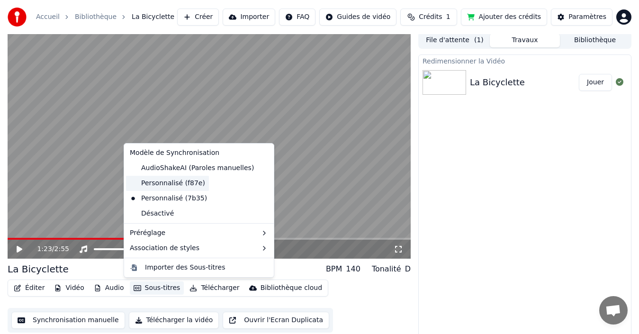
click at [159, 182] on div "Personnalisé (f87e)" at bounding box center [167, 183] width 83 height 15
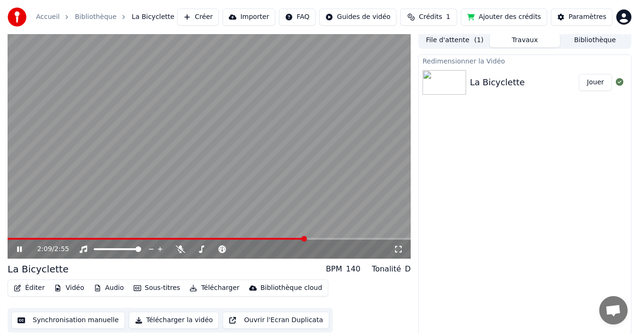
click at [152, 288] on button "Sous-titres" at bounding box center [157, 288] width 55 height 13
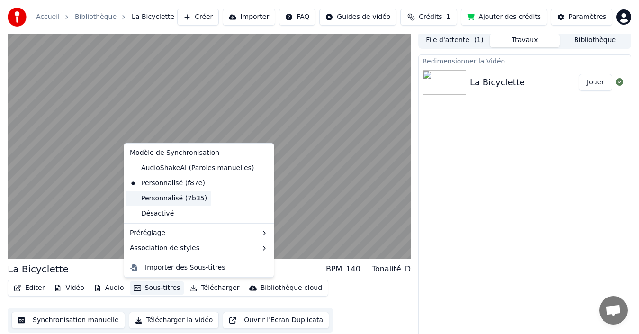
click at [176, 196] on div "Personnalisé (7b35)" at bounding box center [168, 198] width 85 height 15
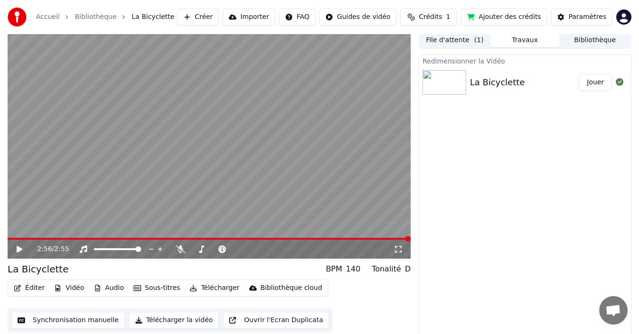
click at [37, 289] on button "Éditer" at bounding box center [29, 288] width 38 height 13
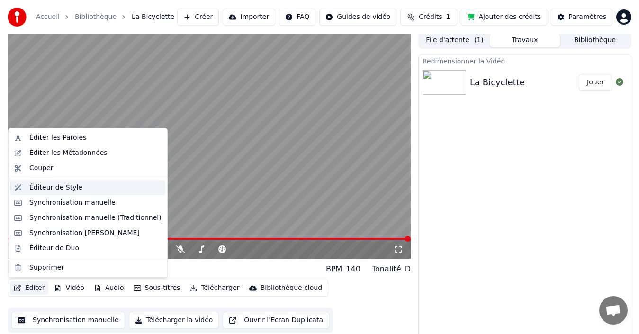
click at [60, 191] on div "Éditeur de Style" at bounding box center [55, 187] width 53 height 9
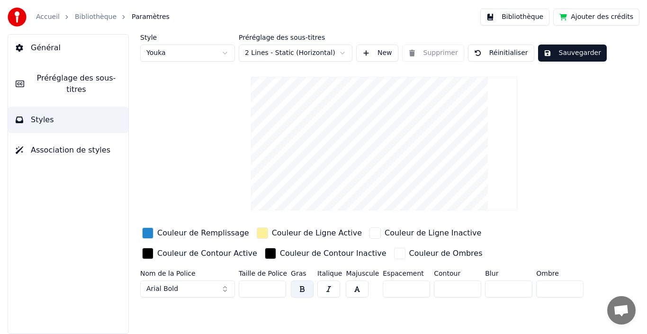
click at [264, 289] on input "**" at bounding box center [262, 289] width 47 height 17
click at [277, 285] on input "**" at bounding box center [262, 289] width 47 height 17
type input "**"
click at [277, 285] on input "**" at bounding box center [262, 289] width 47 height 17
click at [301, 289] on button "button" at bounding box center [302, 289] width 23 height 17
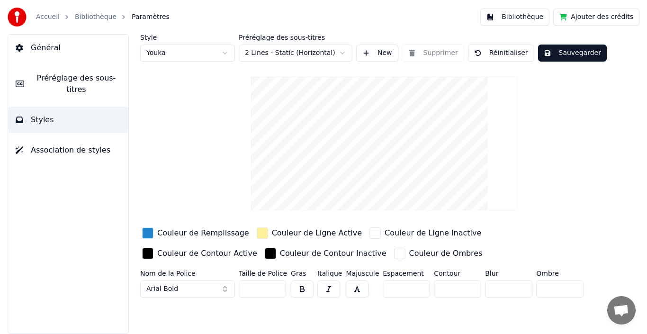
click at [163, 231] on div "Couleur de Remplissage" at bounding box center [203, 233] width 92 height 11
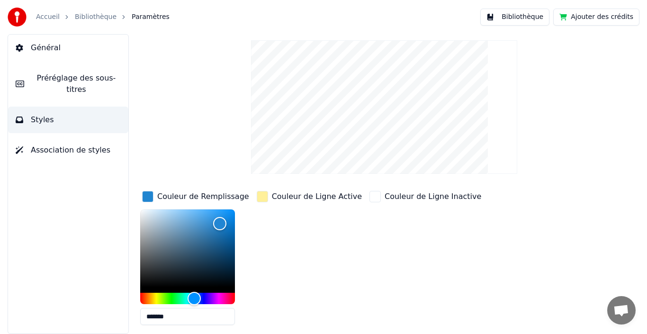
scroll to position [44, 0]
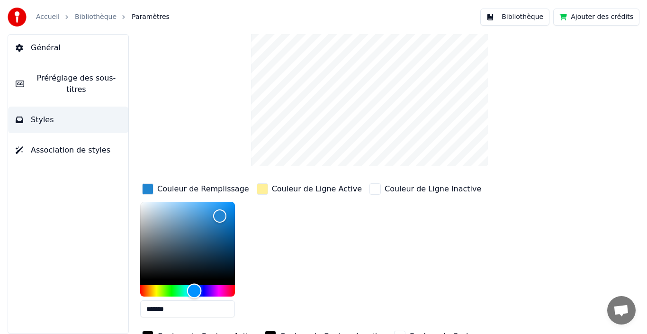
click at [204, 289] on div "Hue" at bounding box center [187, 290] width 95 height 11
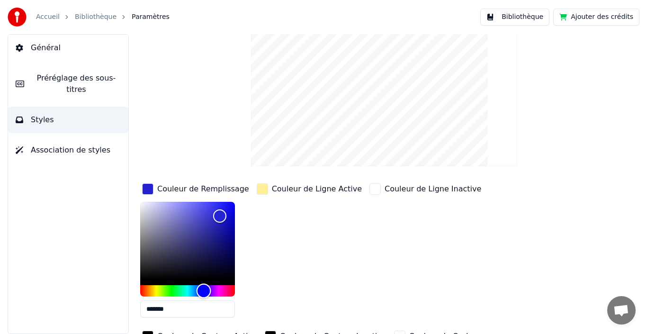
click at [216, 288] on div "Hue" at bounding box center [187, 290] width 95 height 11
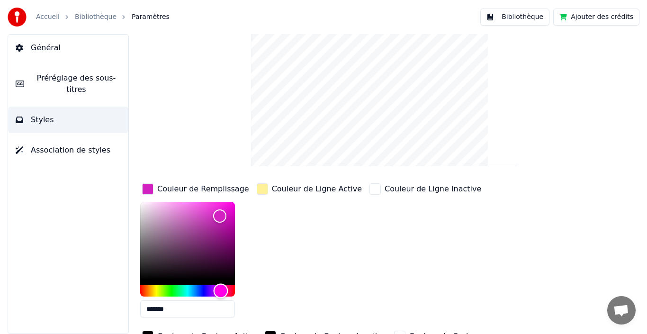
type input "*******"
drag, startPoint x: 214, startPoint y: 289, endPoint x: 221, endPoint y: 289, distance: 7.1
click at [221, 289] on div "Hue" at bounding box center [221, 291] width 15 height 15
click at [403, 189] on div "Couleur de Ligne Inactive" at bounding box center [433, 188] width 97 height 11
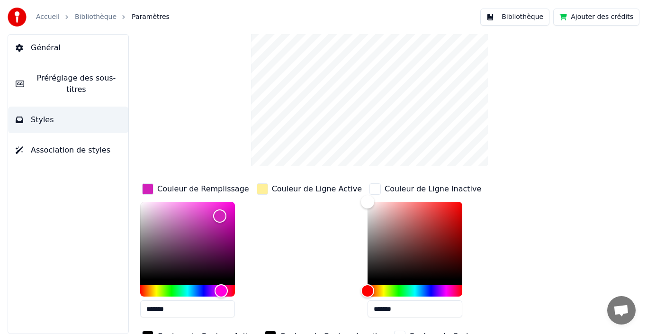
click at [39, 114] on span "Styles" at bounding box center [42, 119] width 23 height 11
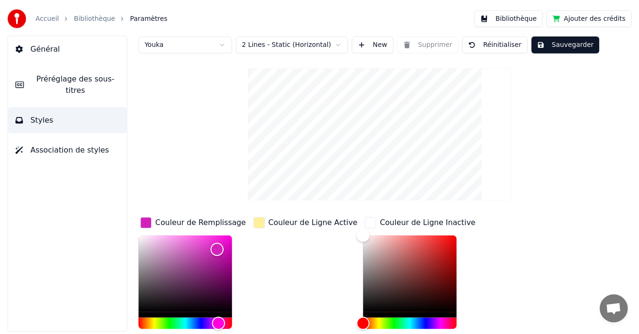
scroll to position [0, 0]
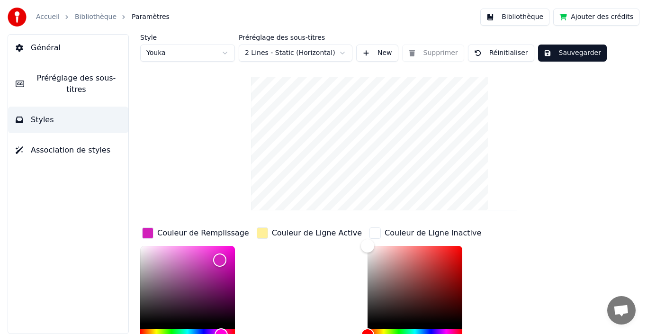
drag, startPoint x: 551, startPoint y: 53, endPoint x: 557, endPoint y: 53, distance: 6.2
click at [552, 53] on button "Sauvegarder" at bounding box center [572, 53] width 69 height 17
click at [42, 47] on span "Général" at bounding box center [46, 47] width 30 height 11
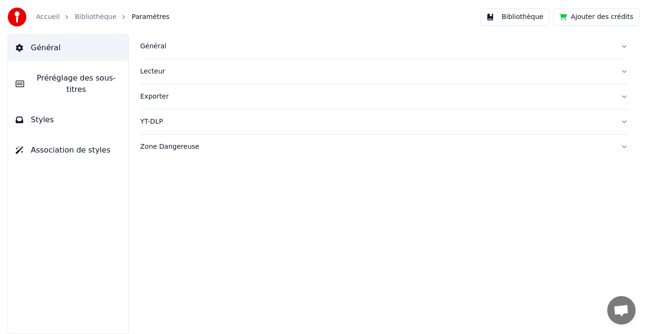
click at [105, 16] on link "Bibliothèque" at bounding box center [96, 16] width 42 height 9
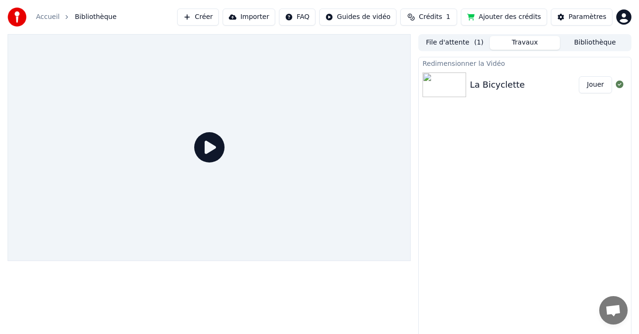
click at [438, 87] on img at bounding box center [445, 85] width 44 height 25
click at [591, 88] on button "Jouer" at bounding box center [595, 84] width 33 height 17
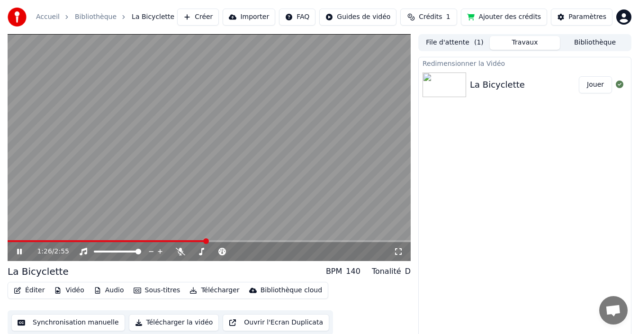
click at [19, 252] on icon at bounding box center [19, 252] width 5 height 6
